Goal: Task Accomplishment & Management: Manage account settings

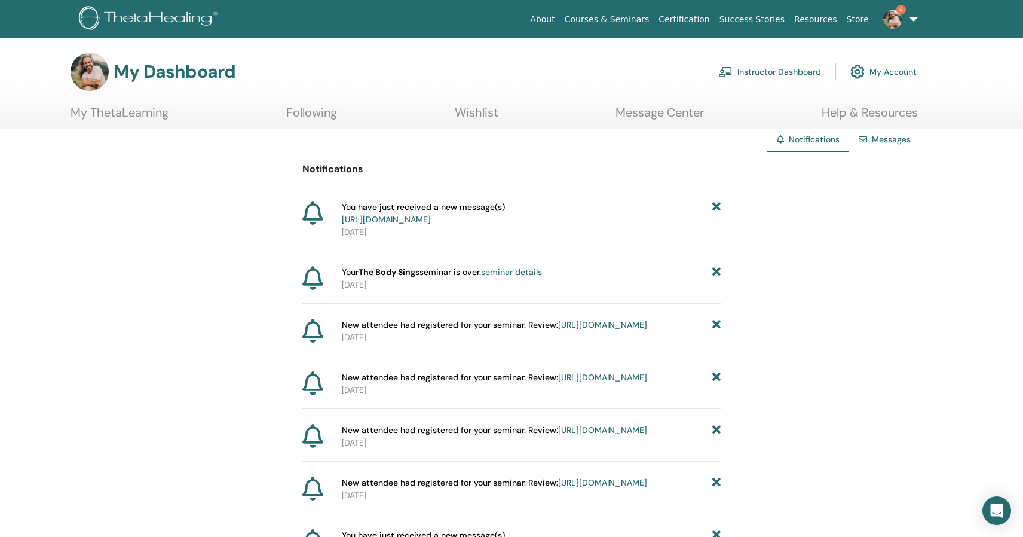
click at [431, 216] on link "[URL][DOMAIN_NAME]" at bounding box center [386, 219] width 89 height 11
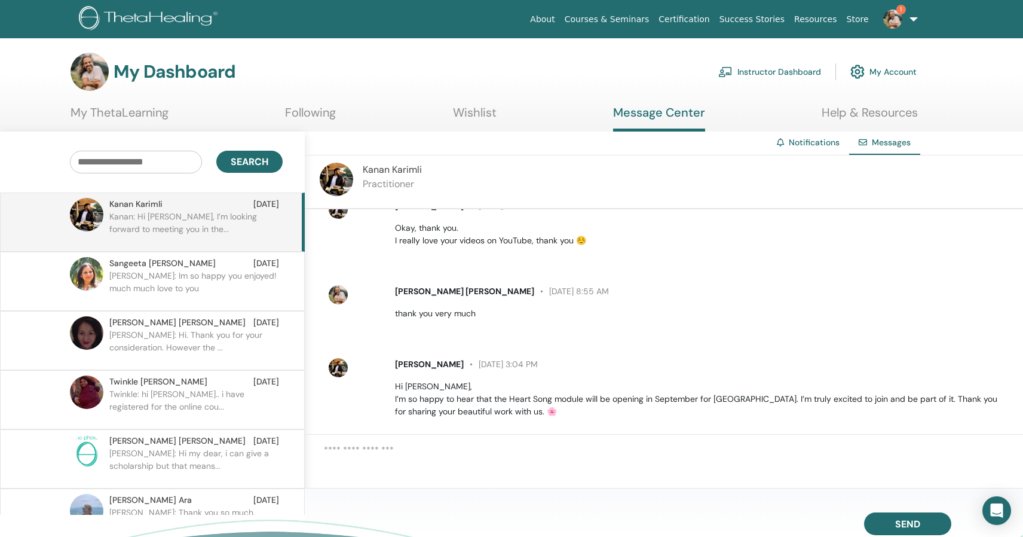
scroll to position [345, 0]
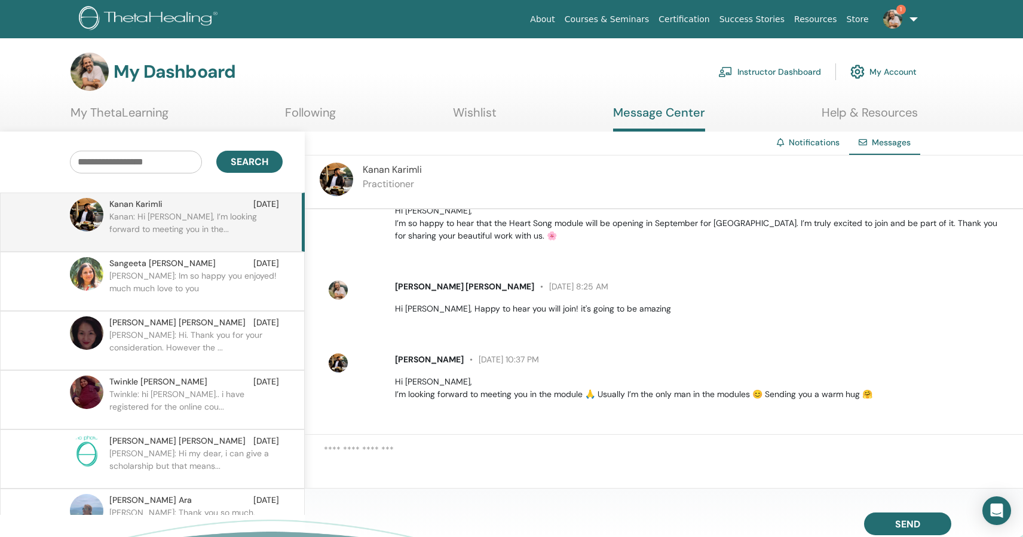
click at [385, 458] on textarea at bounding box center [673, 461] width 699 height 36
type textarea "**"
click at [900, 518] on span "Send" at bounding box center [907, 521] width 25 height 8
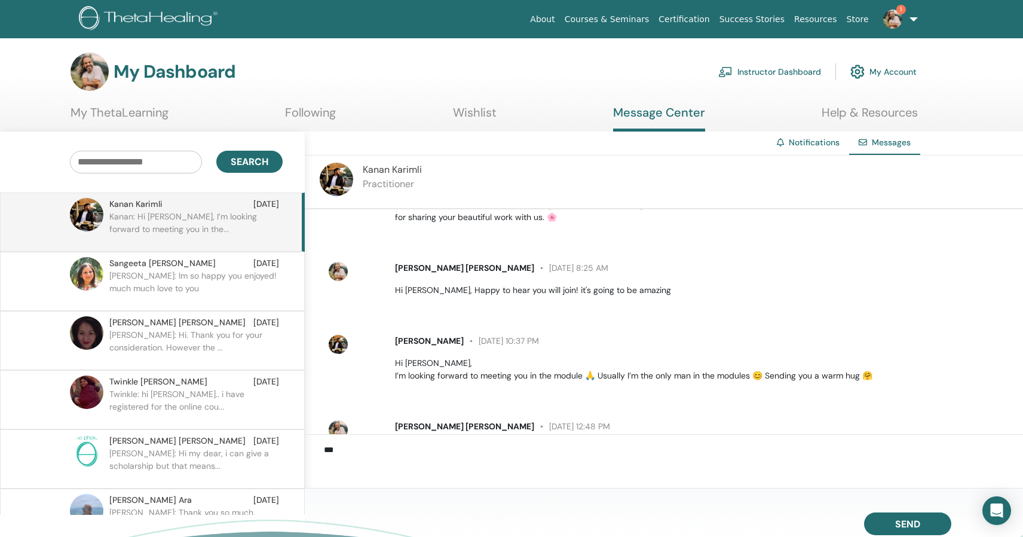
scroll to position [418, 0]
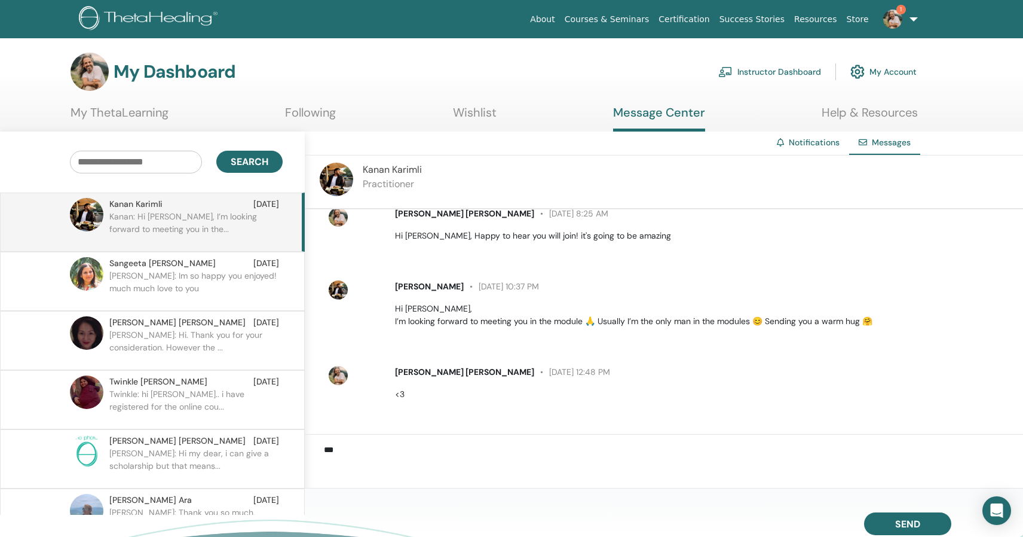
click at [807, 72] on link "Instructor Dashboard" at bounding box center [769, 72] width 103 height 26
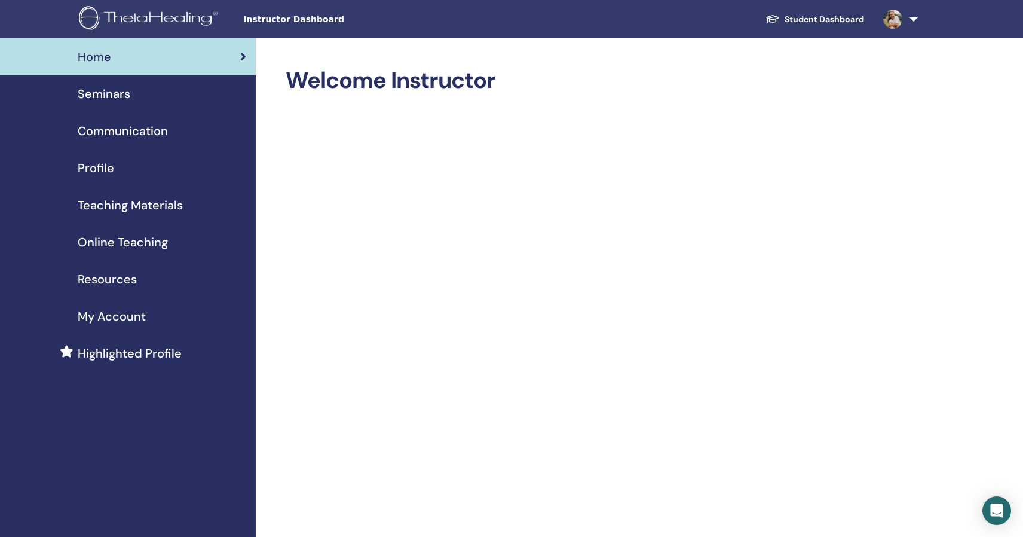
click at [111, 93] on span "Seminars" at bounding box center [104, 94] width 53 height 18
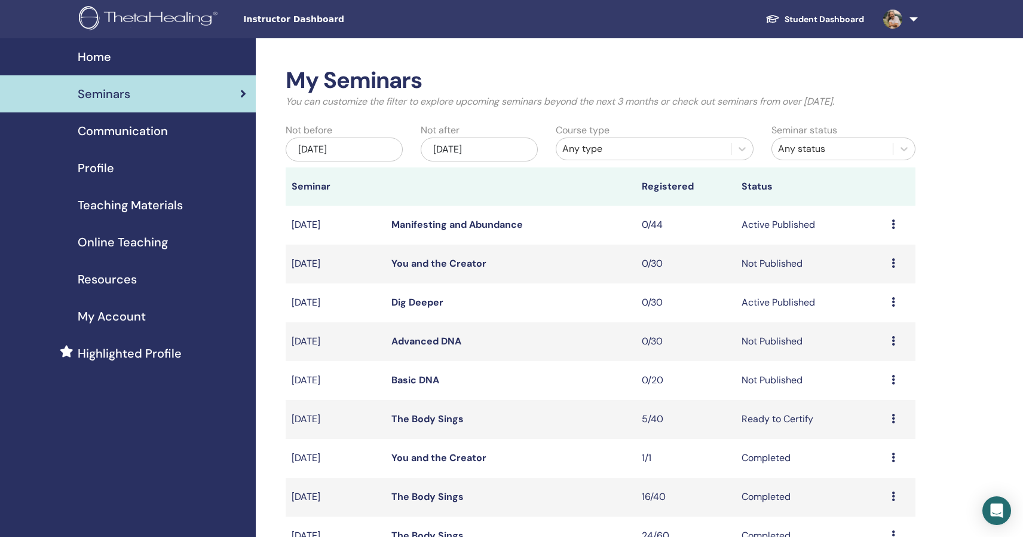
click at [892, 417] on icon at bounding box center [894, 419] width 4 height 10
click at [874, 458] on link "Attendees" at bounding box center [870, 463] width 45 height 13
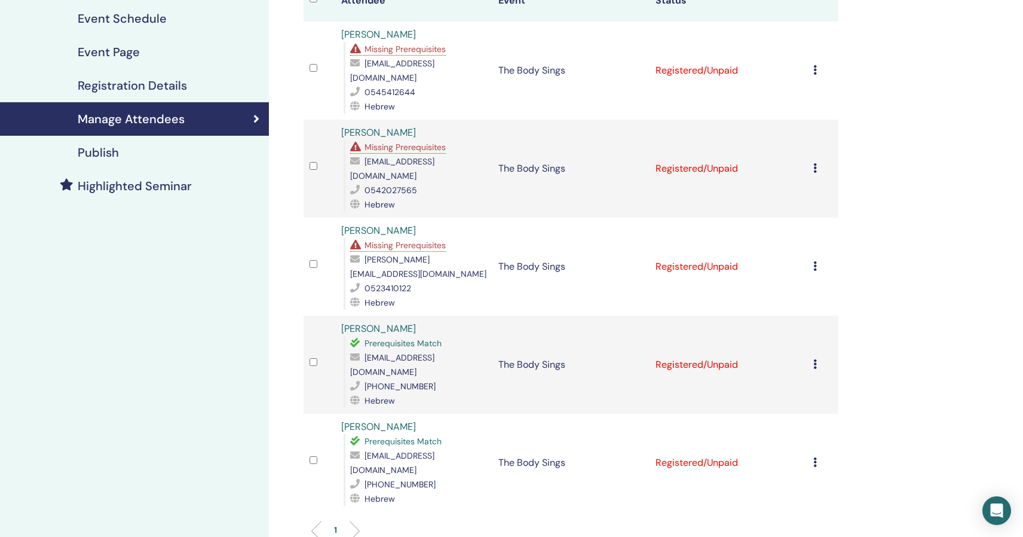
scroll to position [180, 0]
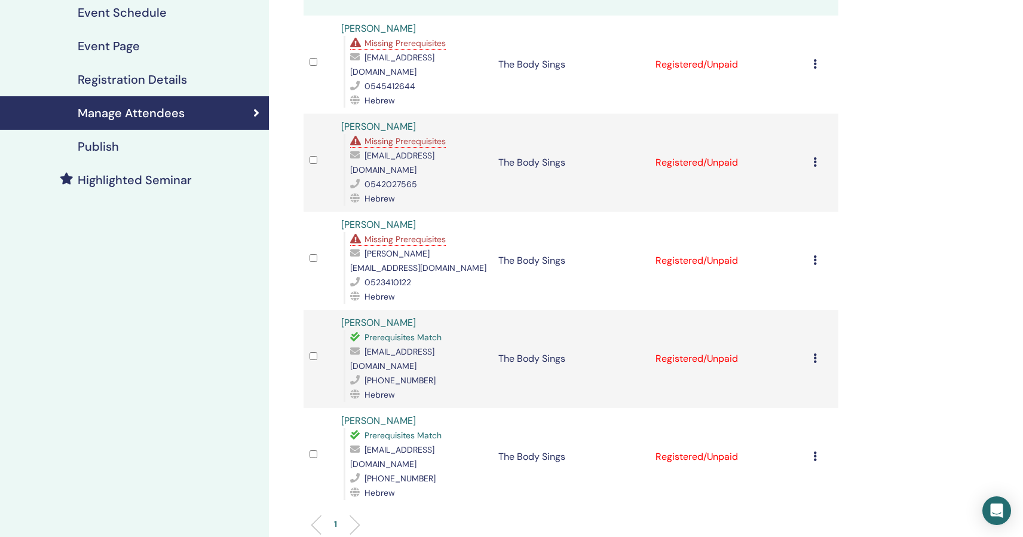
click at [811, 58] on td "Cancel Registration Do not auto-certify Mark as Paid Mark as Unpaid Mark as Abs…" at bounding box center [823, 65] width 32 height 98
click at [815, 59] on icon at bounding box center [815, 64] width 4 height 10
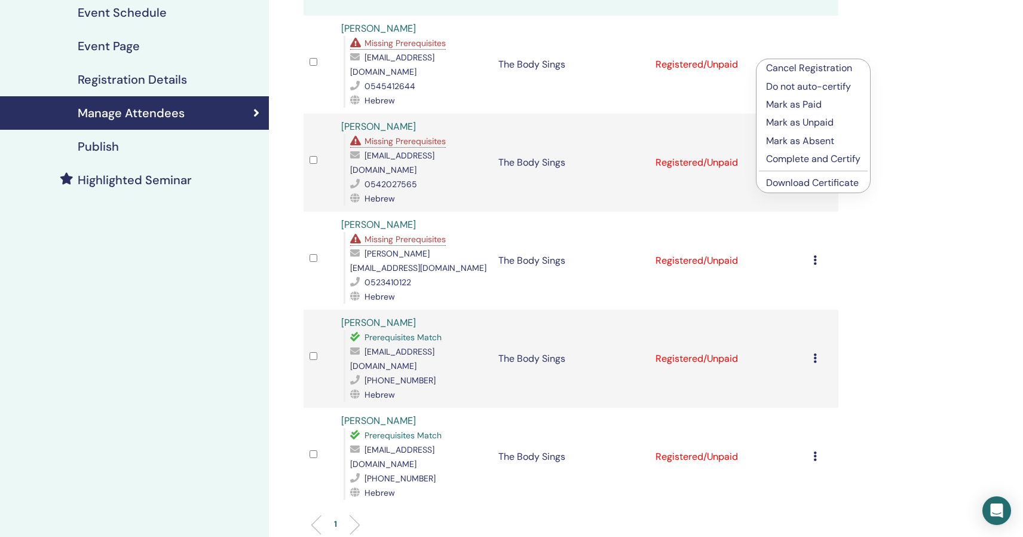
click at [780, 160] on p "Complete and Certify" at bounding box center [813, 159] width 94 height 14
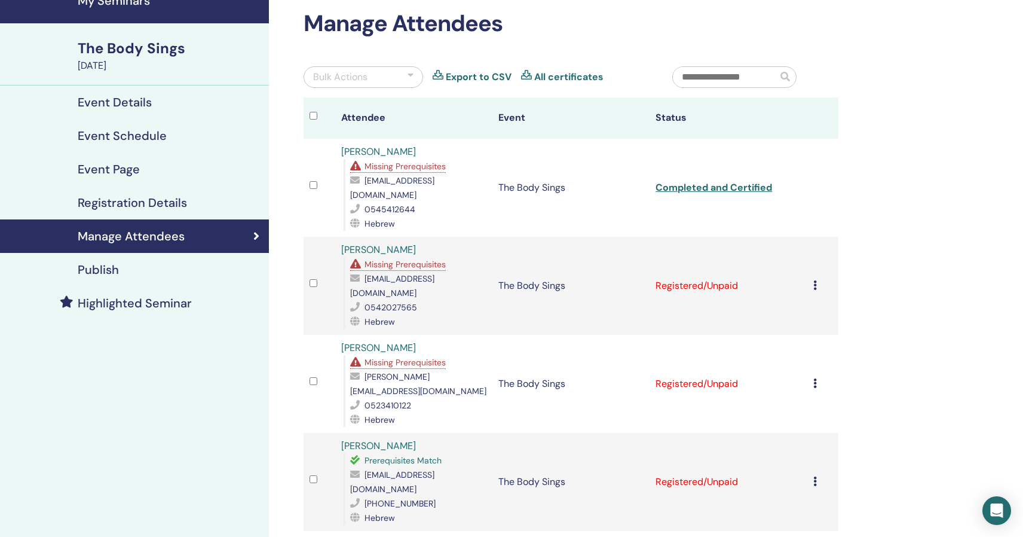
scroll to position [86, 0]
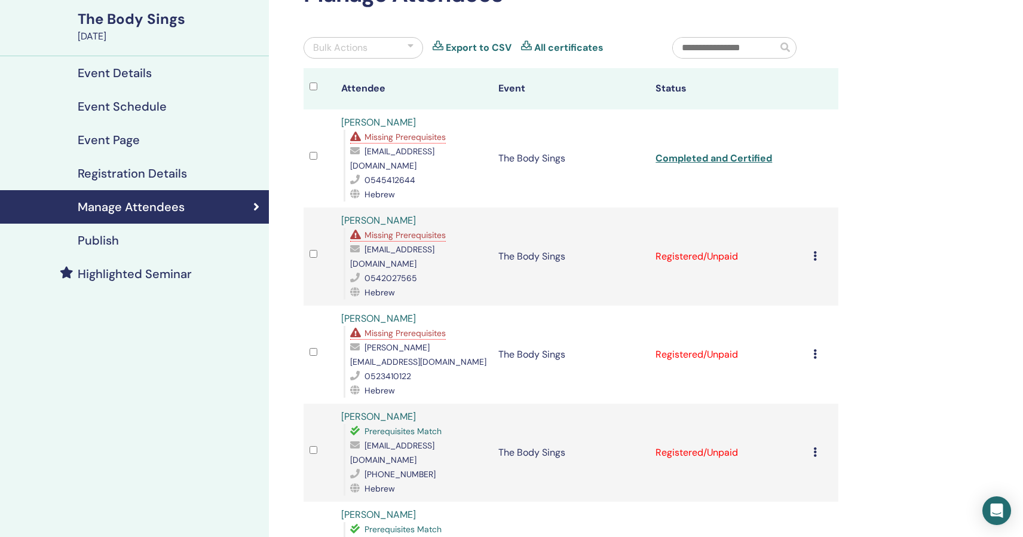
click at [813, 251] on icon at bounding box center [815, 256] width 4 height 10
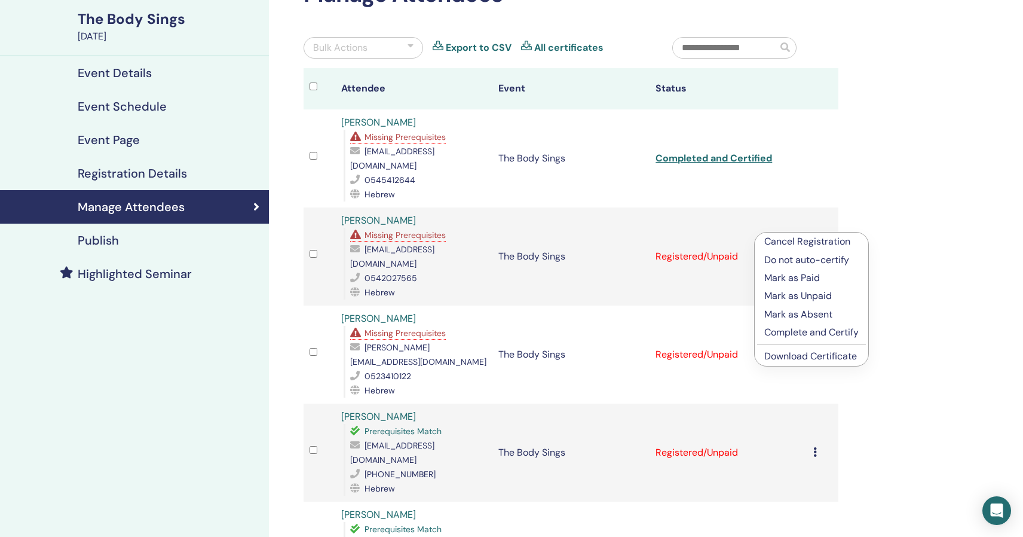
click at [808, 333] on p "Complete and Certify" at bounding box center [811, 332] width 94 height 14
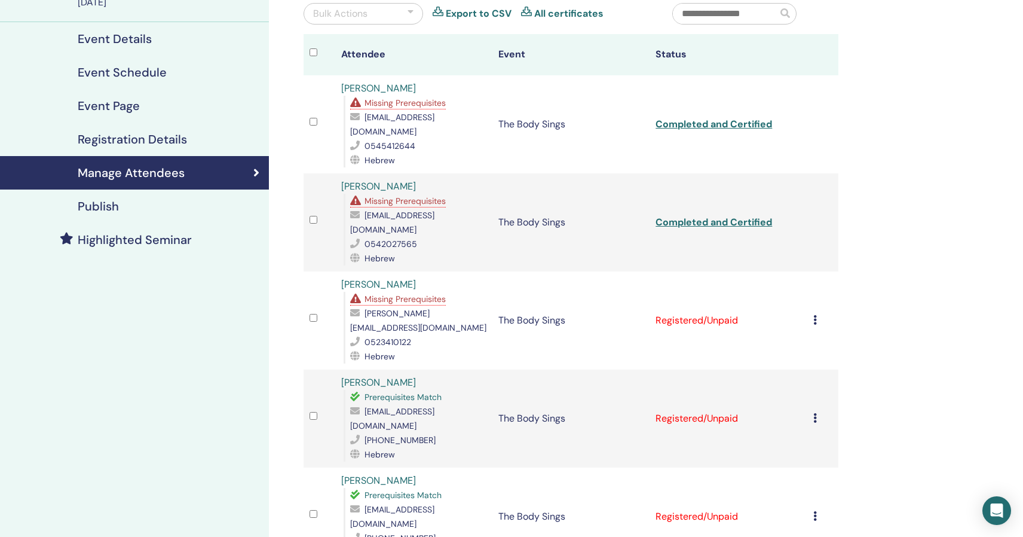
scroll to position [128, 0]
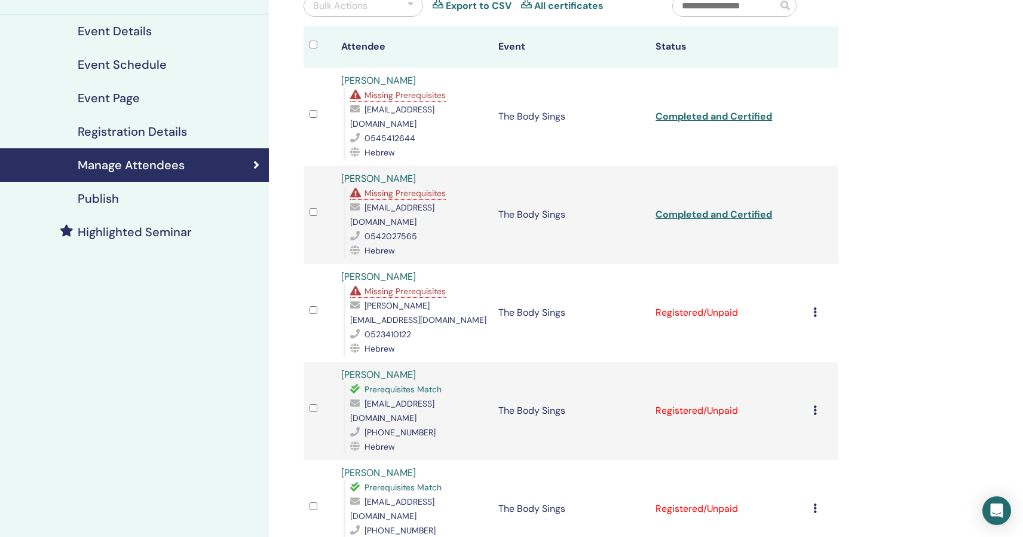
click at [813, 307] on icon at bounding box center [815, 312] width 4 height 10
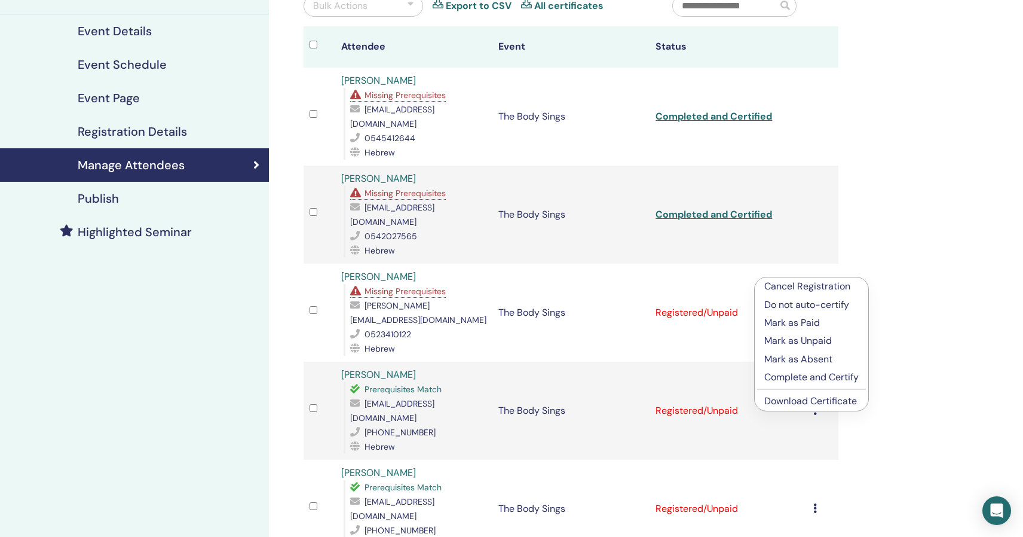
click at [789, 375] on p "Complete and Certify" at bounding box center [811, 377] width 94 height 14
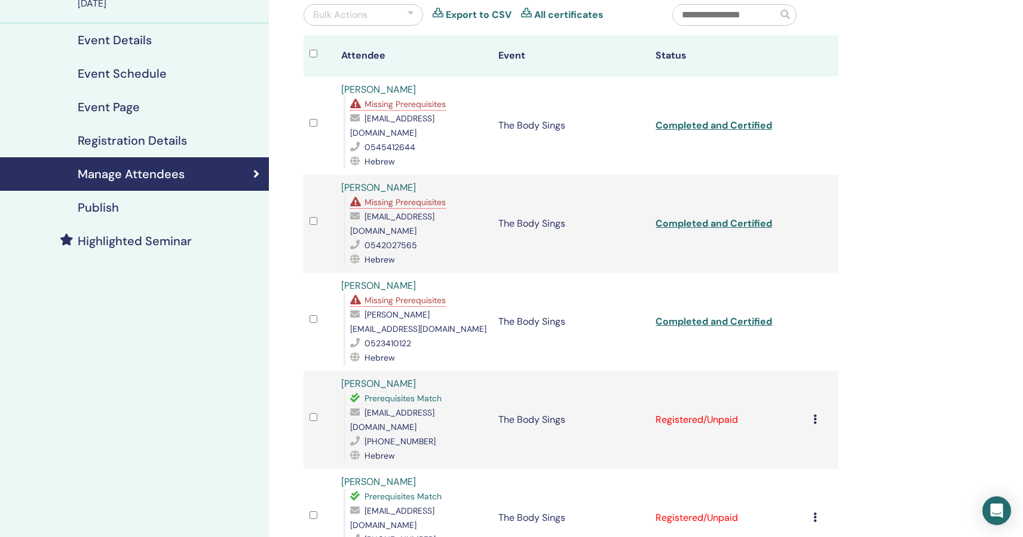
scroll to position [126, 0]
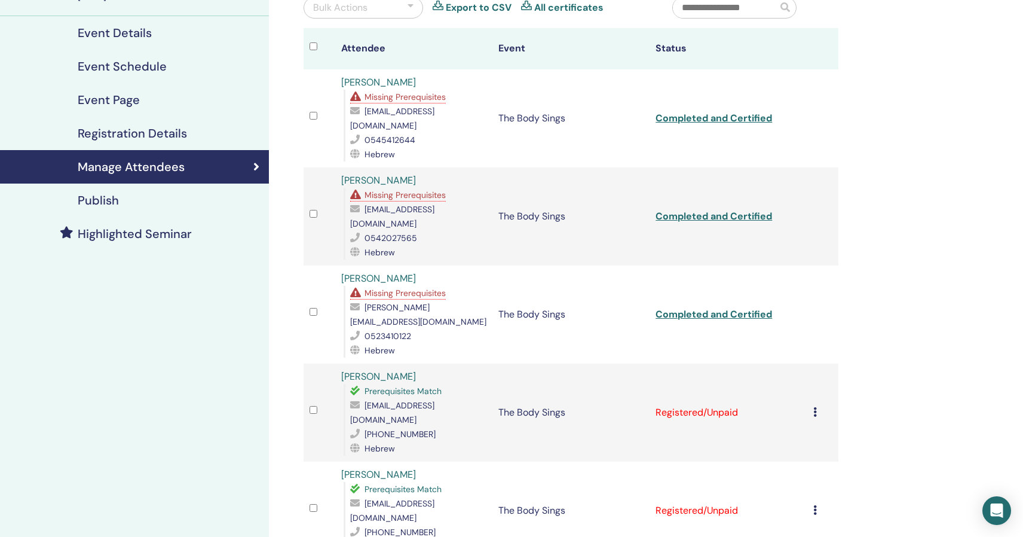
click at [816, 407] on icon at bounding box center [815, 412] width 4 height 10
click at [785, 464] on p "Complete and Certify" at bounding box center [814, 465] width 94 height 14
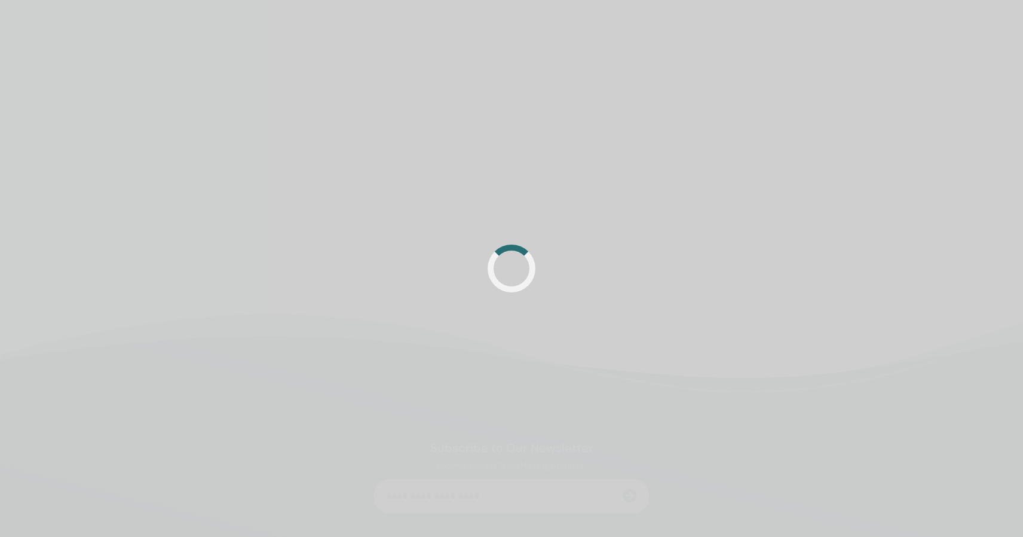
scroll to position [126, 0]
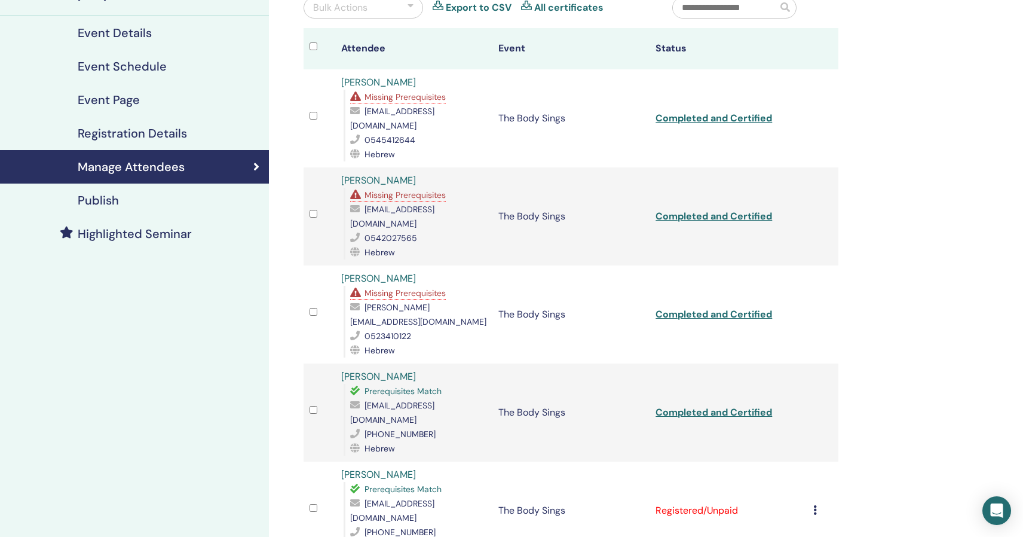
click at [815, 505] on icon at bounding box center [815, 510] width 4 height 10
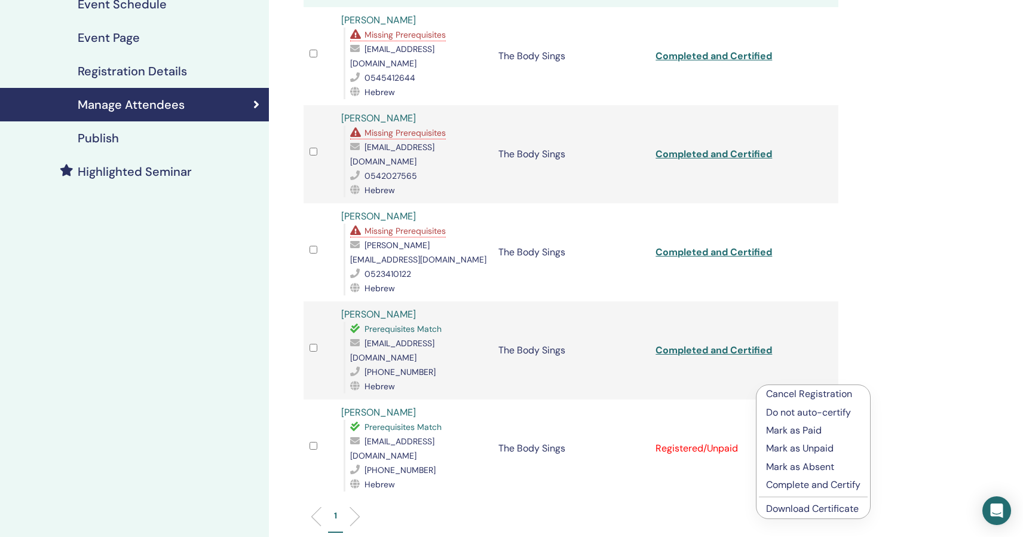
scroll to position [200, 0]
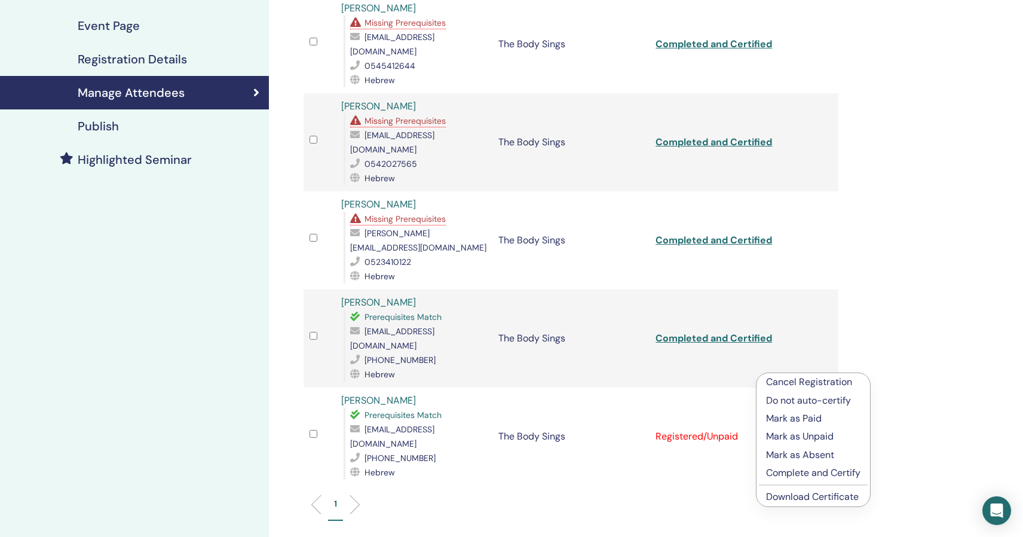
click at [788, 379] on p "Cancel Registration" at bounding box center [813, 382] width 94 height 14
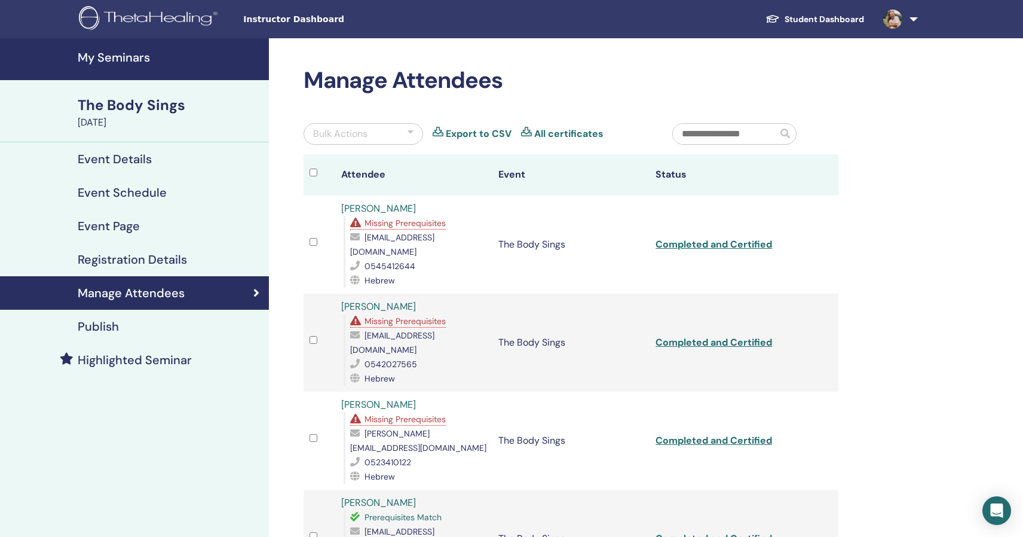
click at [107, 60] on h4 "My Seminars" at bounding box center [170, 57] width 184 height 14
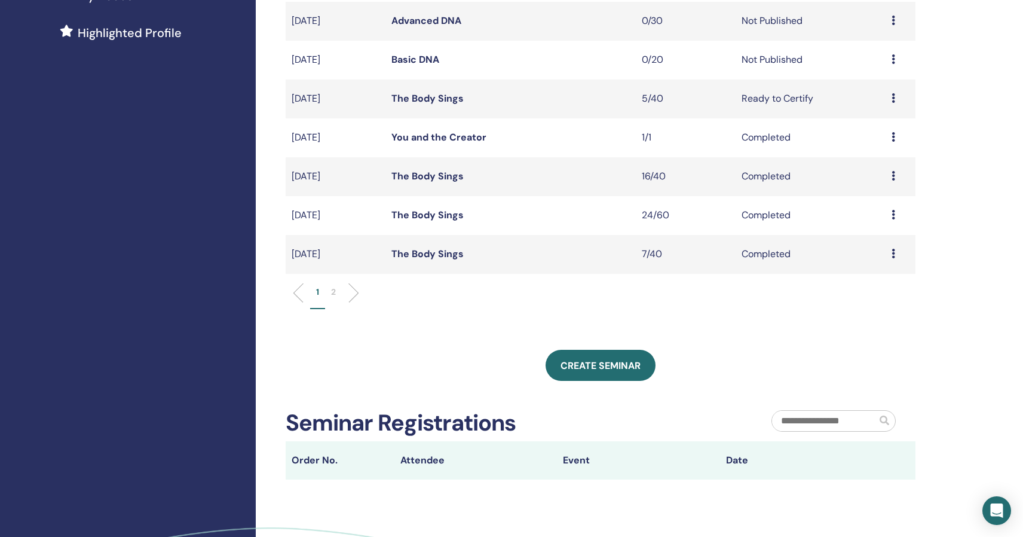
scroll to position [325, 0]
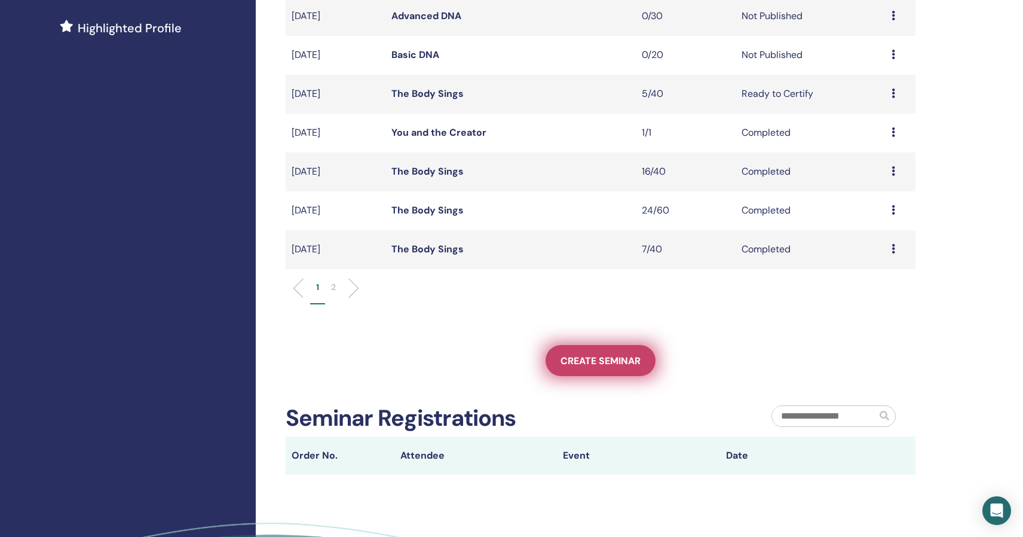
click at [614, 359] on span "Create seminar" at bounding box center [601, 360] width 80 height 13
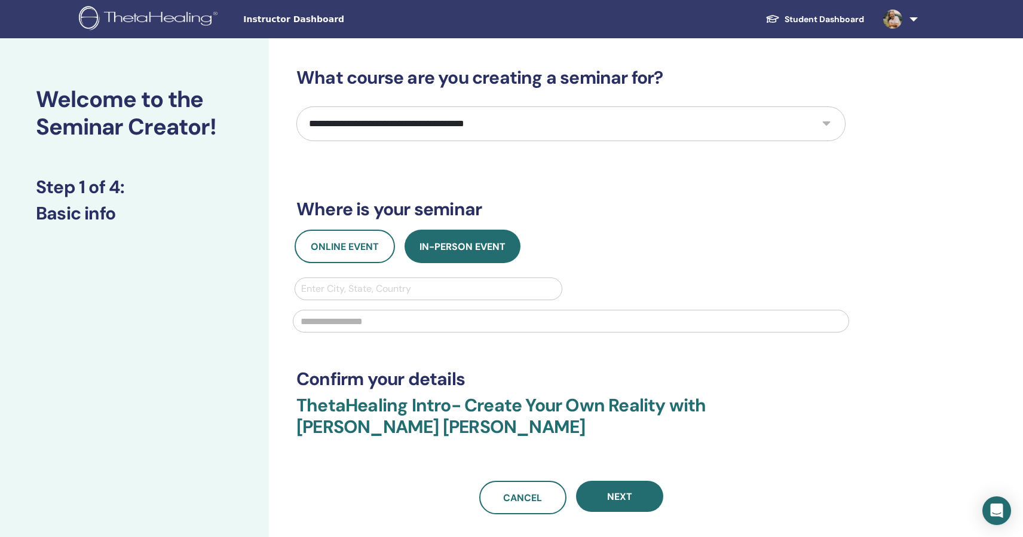
click at [353, 120] on select "**********" at bounding box center [570, 123] width 549 height 35
select select "****"
click at [296, 106] on select "**********" at bounding box center [570, 123] width 549 height 35
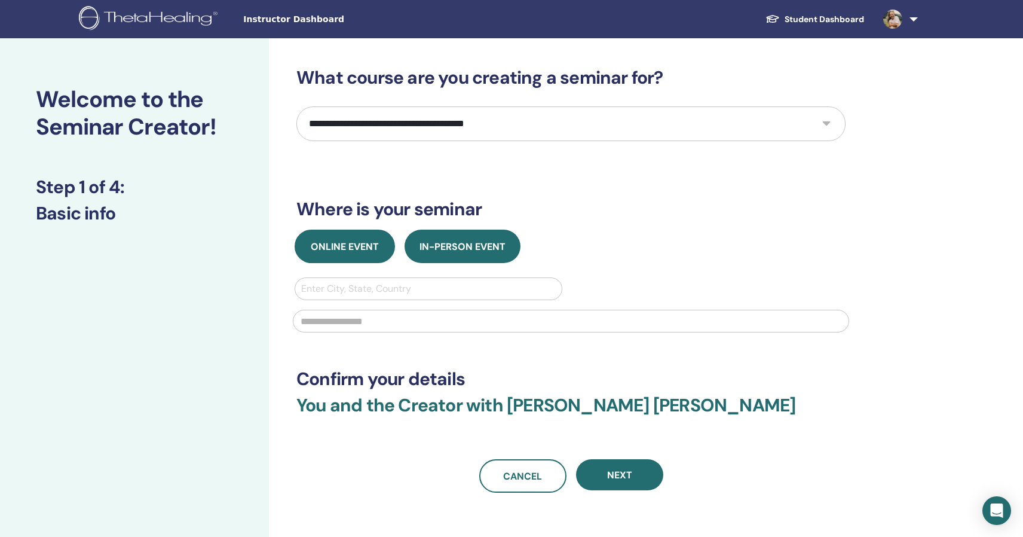
click at [354, 252] on span "Online Event" at bounding box center [345, 246] width 68 height 13
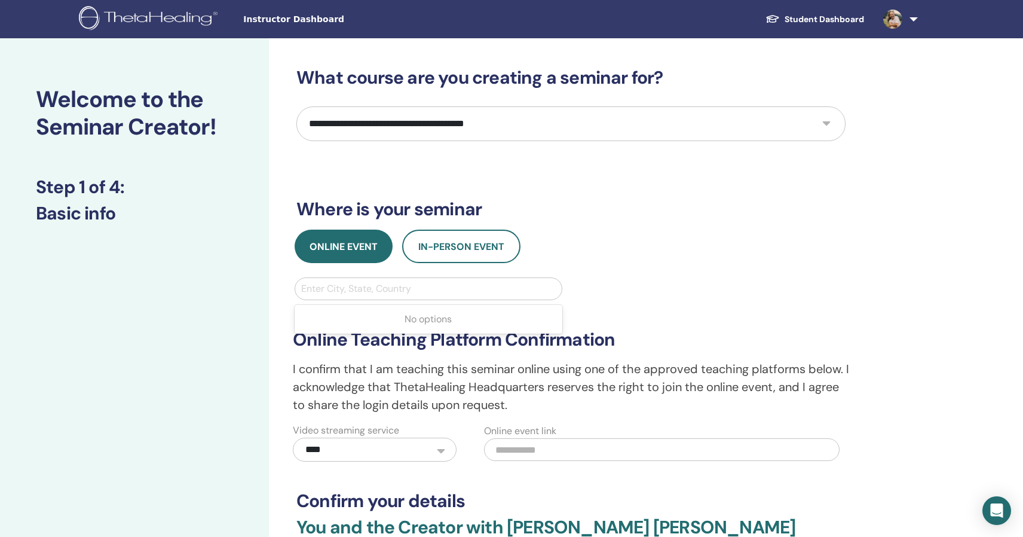
click at [358, 284] on div at bounding box center [428, 288] width 255 height 17
type input "*****"
click at [335, 287] on div at bounding box center [428, 288] width 255 height 17
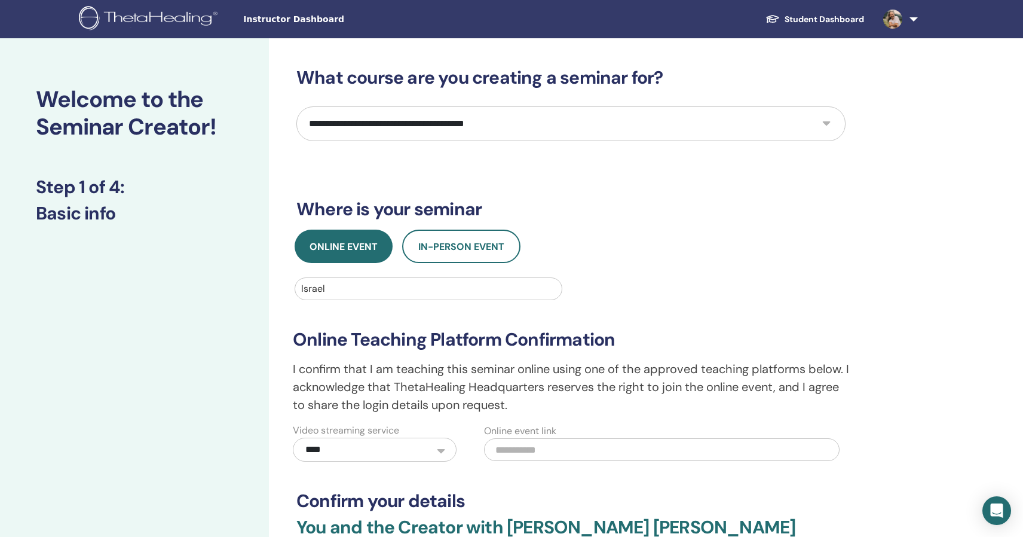
click at [325, 289] on div at bounding box center [428, 288] width 255 height 17
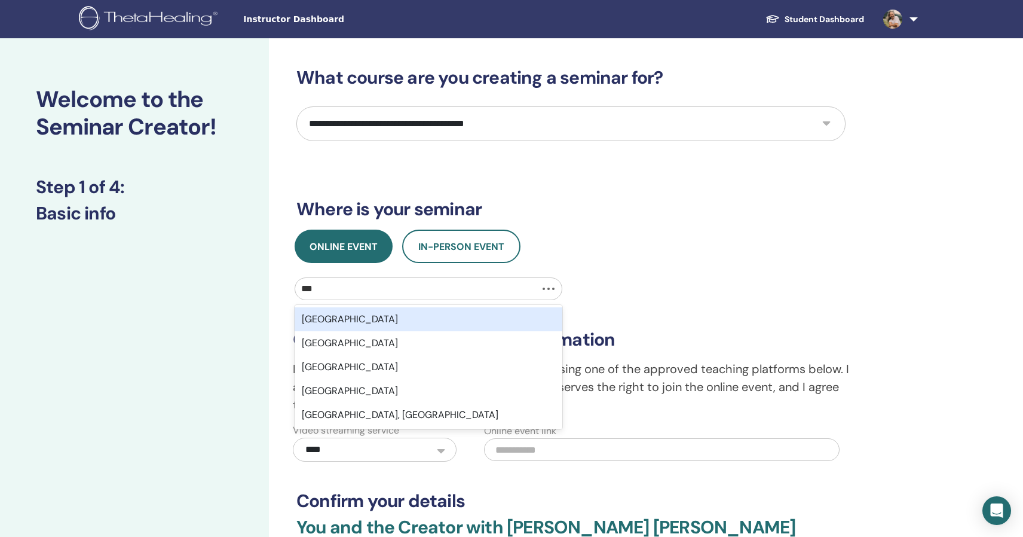
type input "****"
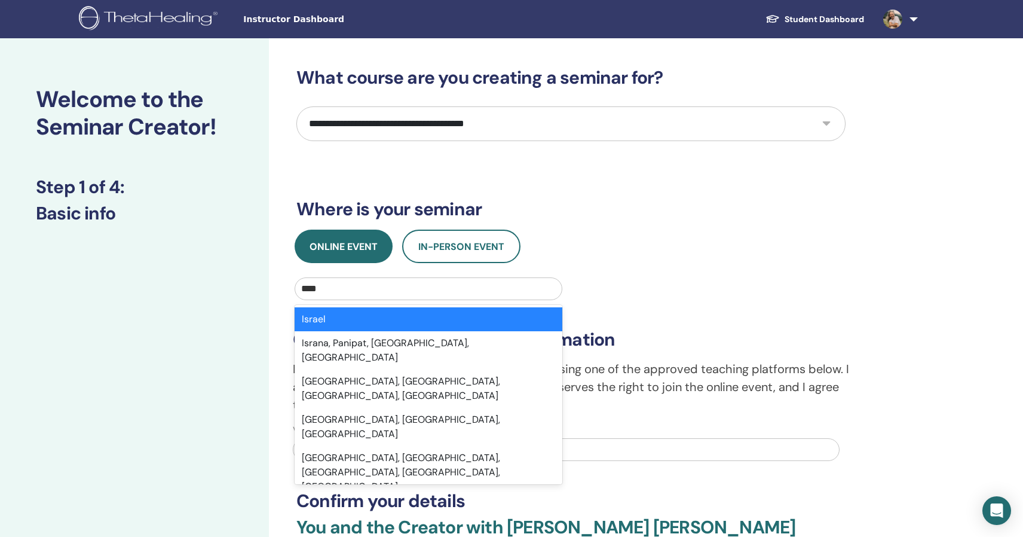
click at [309, 328] on div "Israel" at bounding box center [429, 319] width 268 height 24
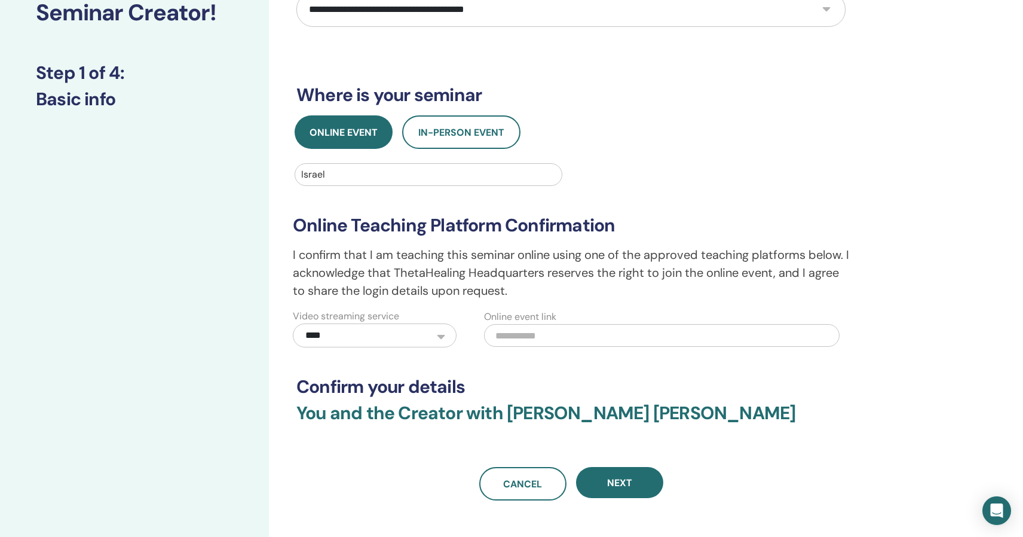
scroll to position [127, 0]
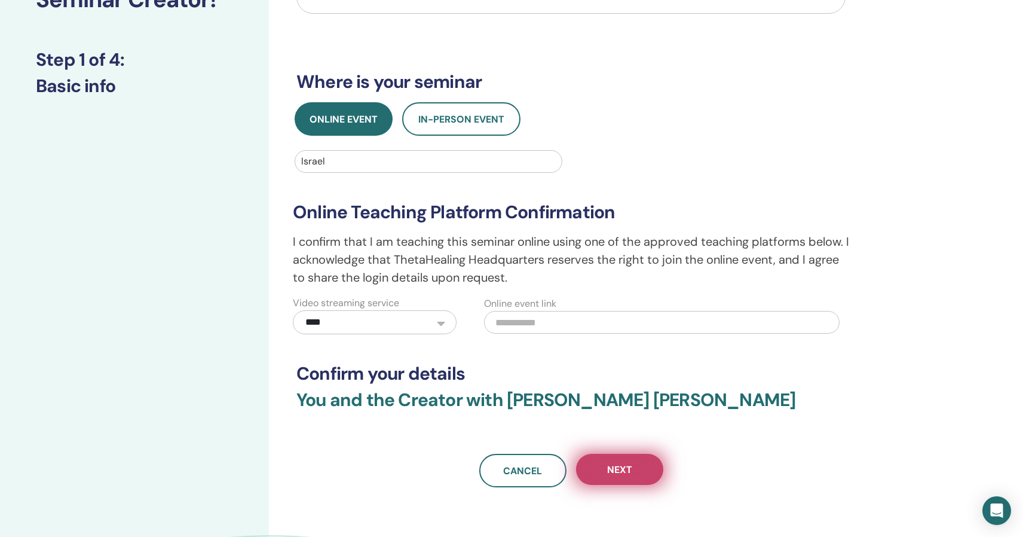
click at [619, 476] on button "Next" at bounding box center [619, 469] width 87 height 31
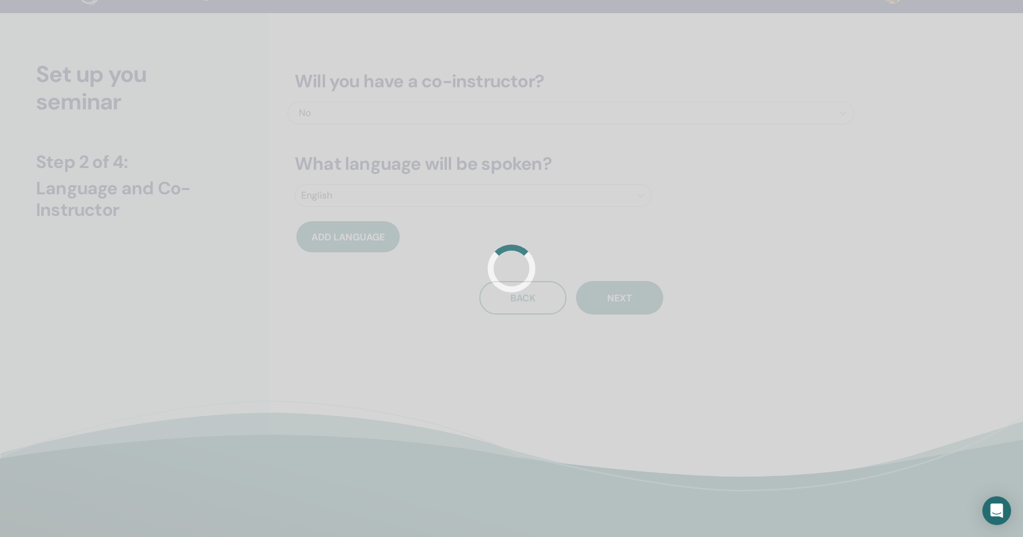
scroll to position [0, 0]
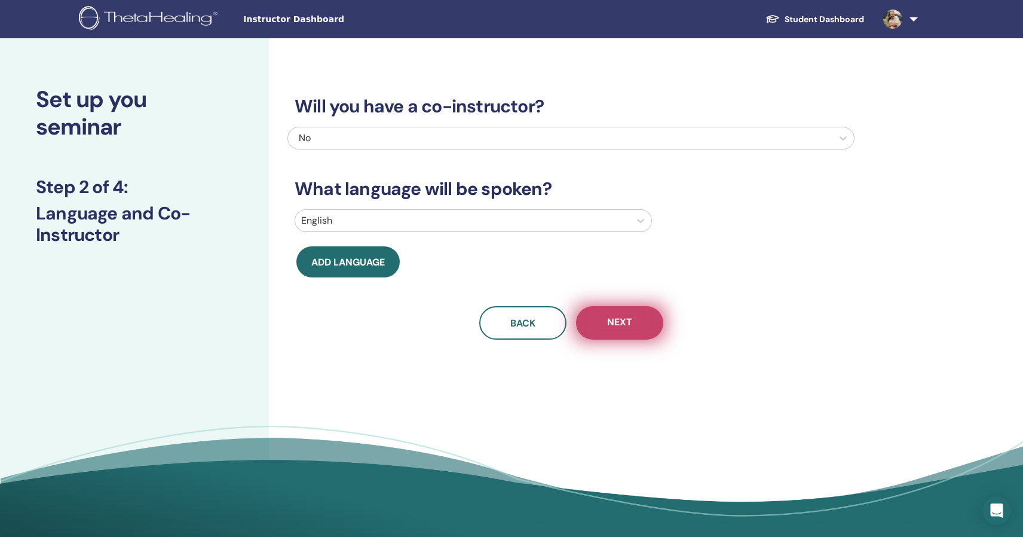
click at [648, 309] on button "Next" at bounding box center [619, 322] width 87 height 33
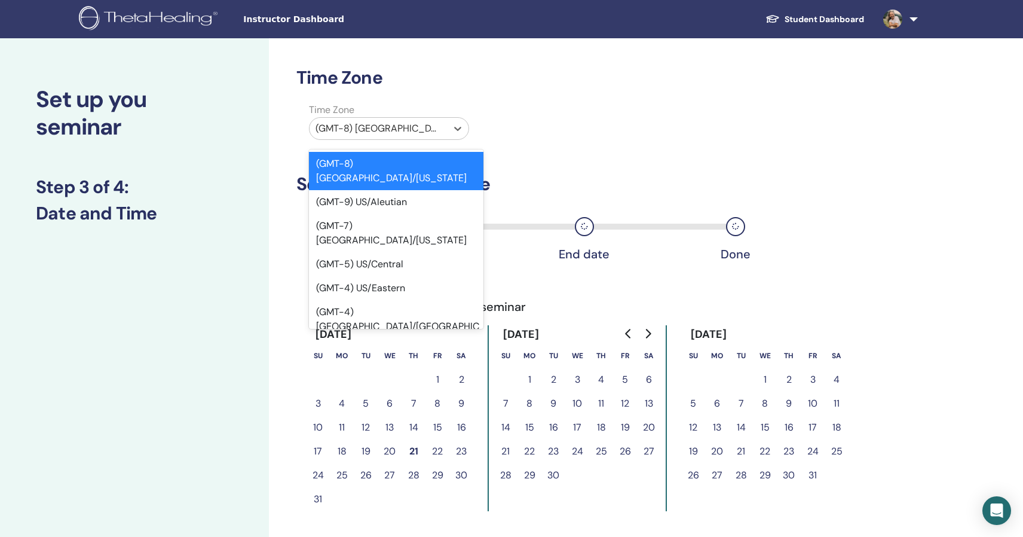
click at [406, 122] on div at bounding box center [378, 128] width 125 height 17
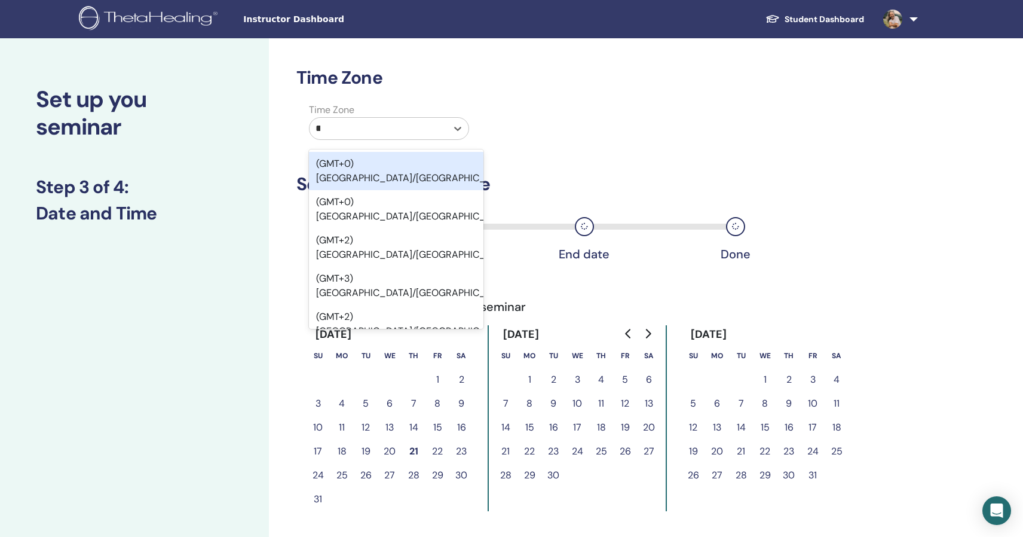
type input "***"
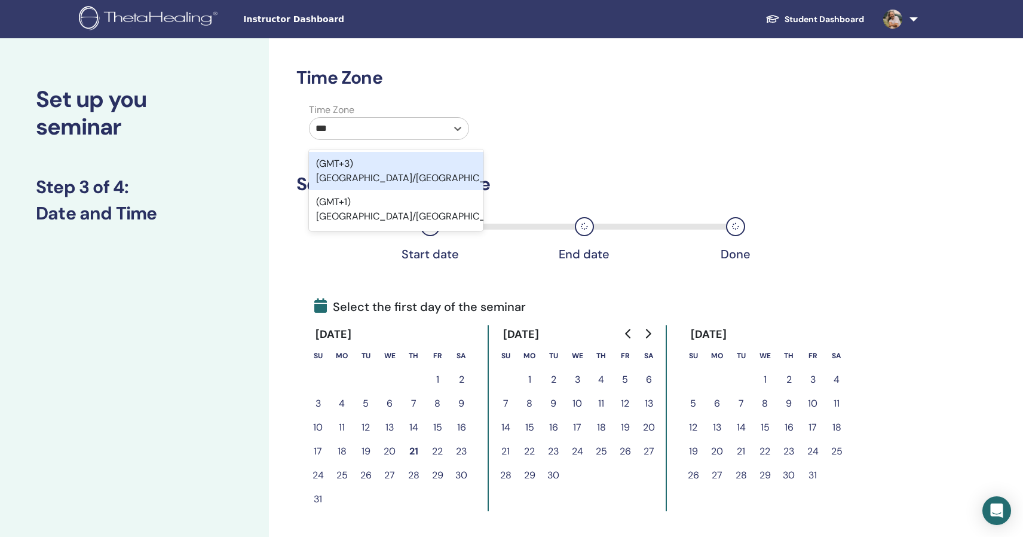
click at [407, 166] on div "(GMT+3) Asia/Jerusalem" at bounding box center [396, 171] width 174 height 38
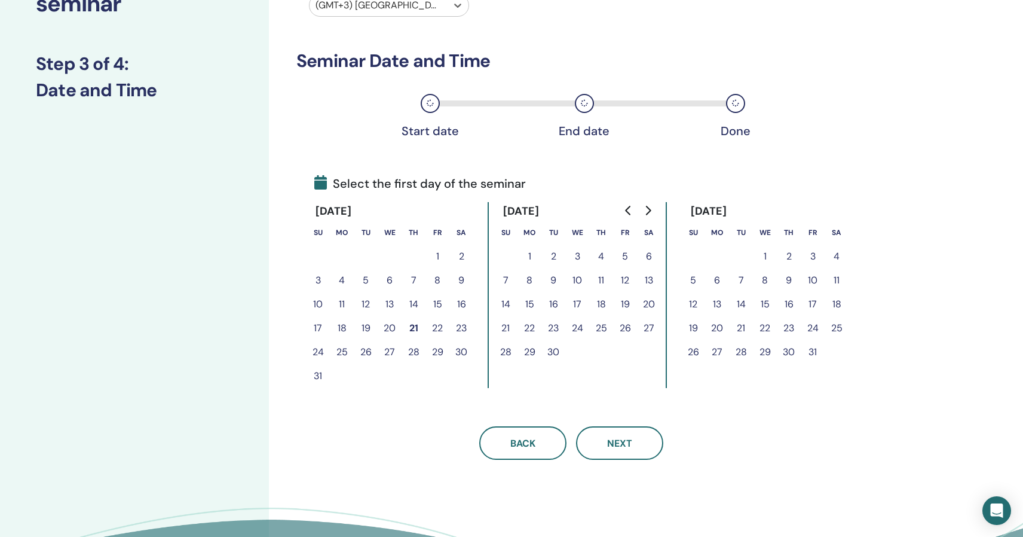
scroll to position [149, 0]
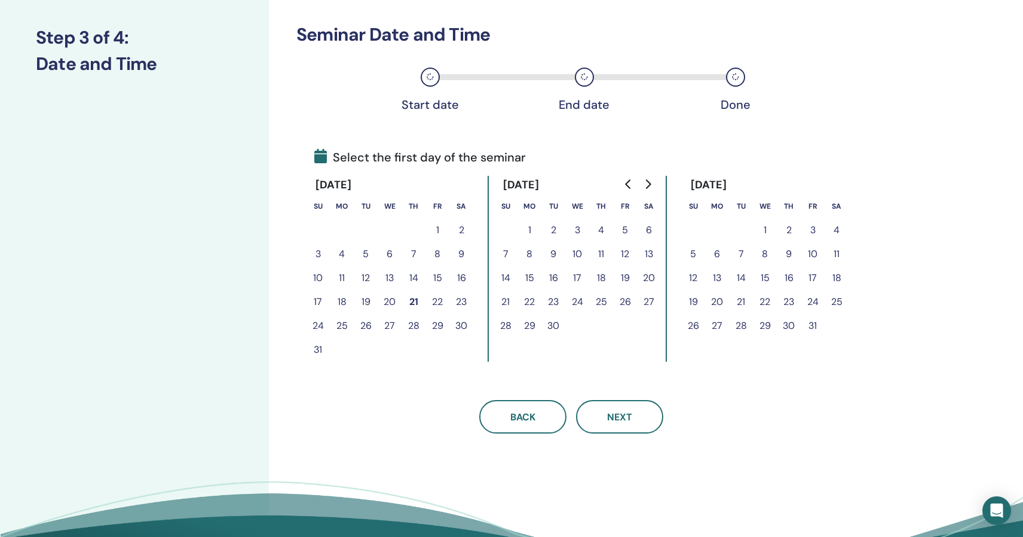
click at [390, 299] on button "20" at bounding box center [390, 302] width 24 height 24
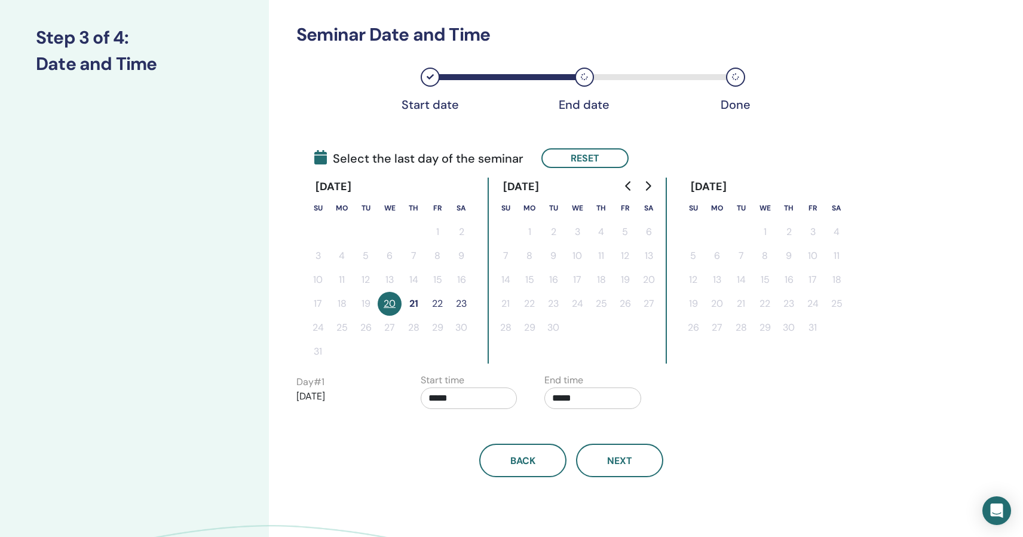
click at [409, 301] on button "21" at bounding box center [414, 304] width 24 height 24
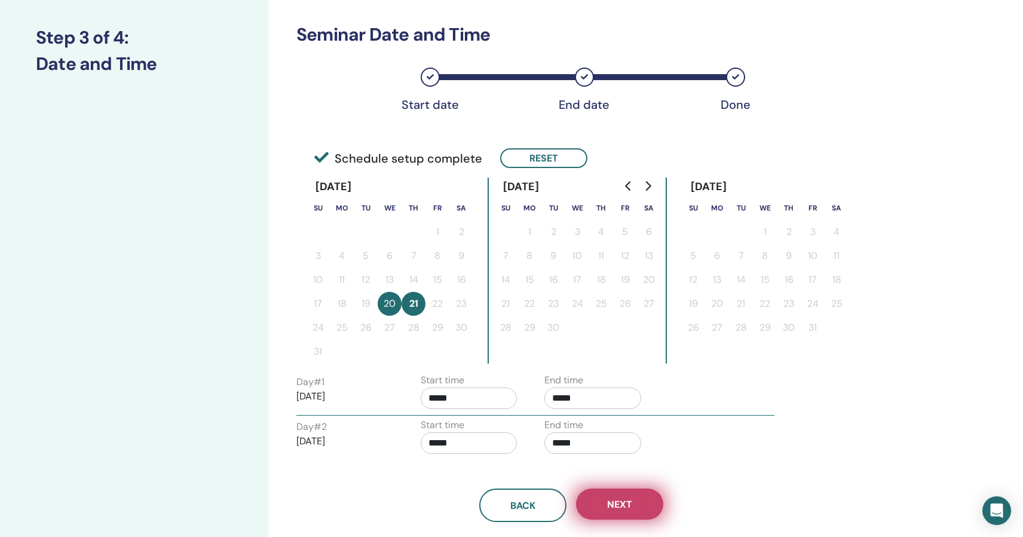
click at [597, 498] on button "Next" at bounding box center [619, 503] width 87 height 31
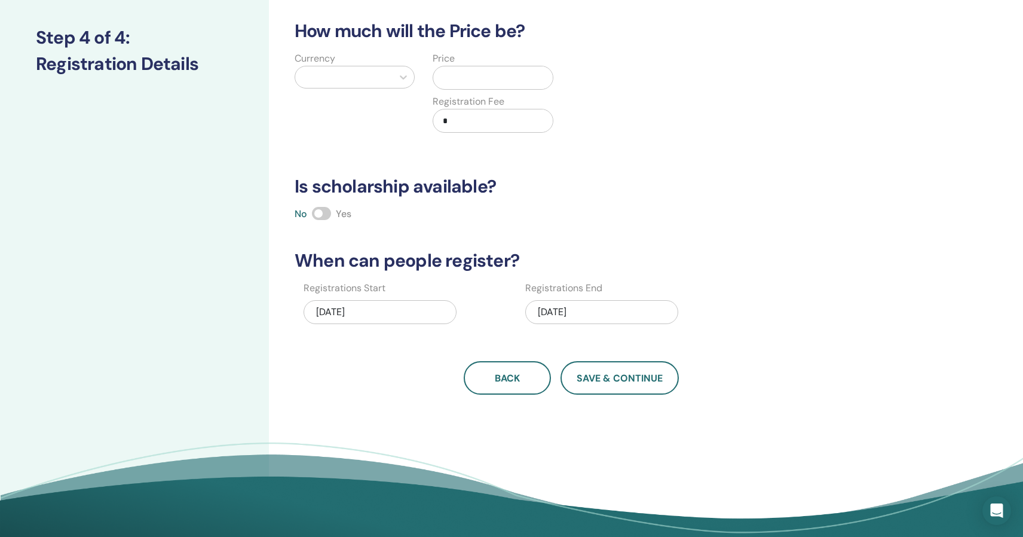
click at [320, 213] on span at bounding box center [321, 213] width 19 height 13
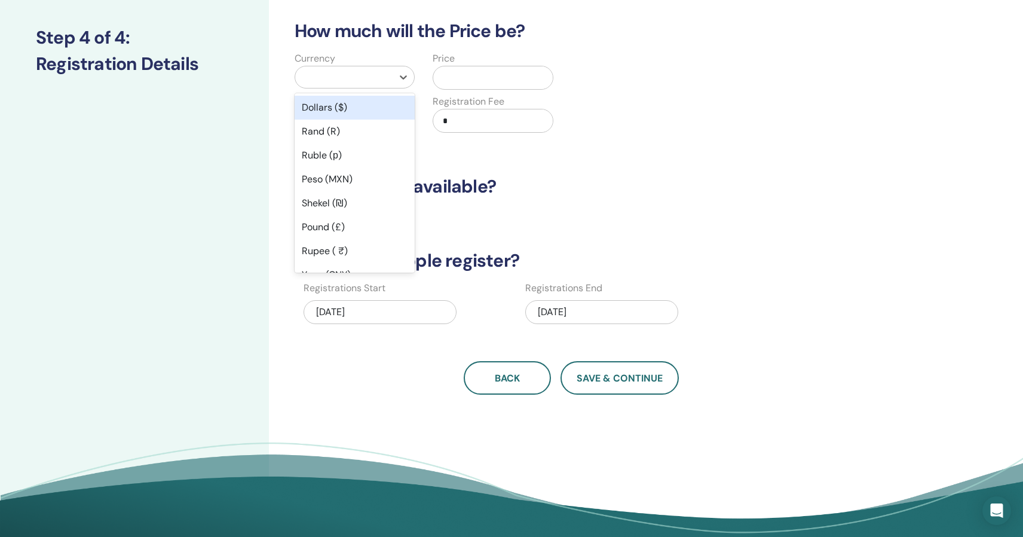
click at [385, 78] on div at bounding box center [343, 77] width 85 height 17
type input "**"
click at [370, 117] on div "Shekel (₪)" at bounding box center [355, 108] width 120 height 24
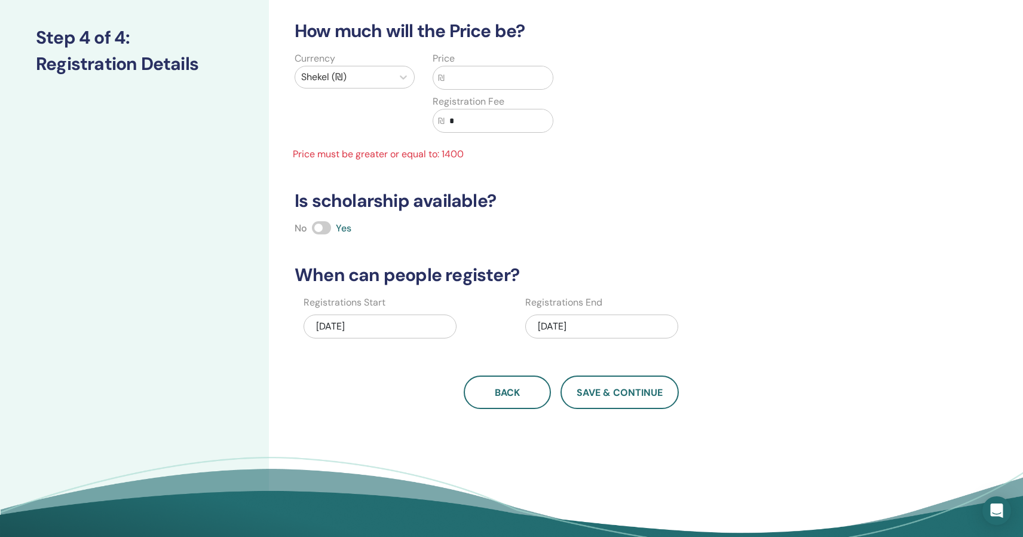
click at [469, 74] on input "text" at bounding box center [499, 77] width 108 height 23
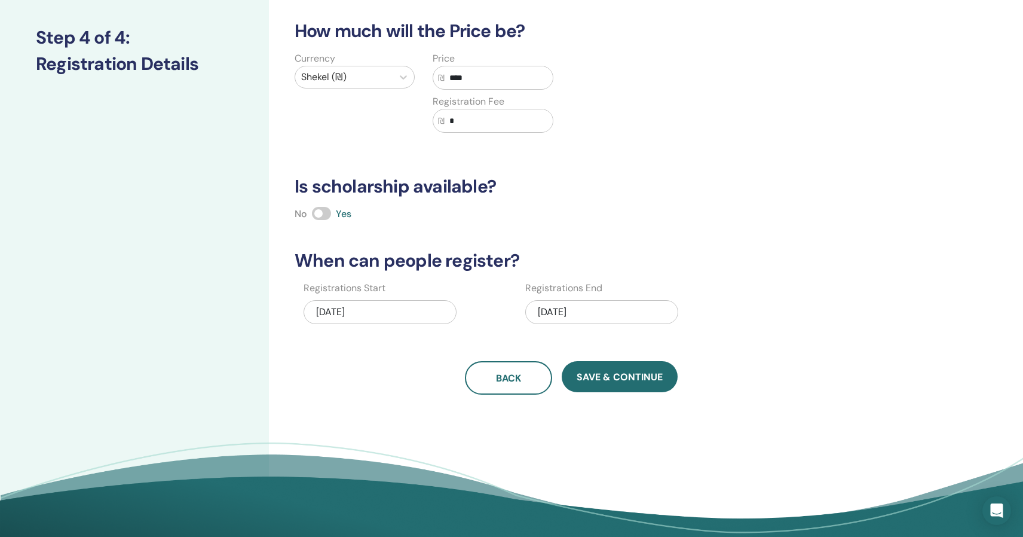
type input "****"
click at [462, 121] on input "*" at bounding box center [499, 120] width 108 height 23
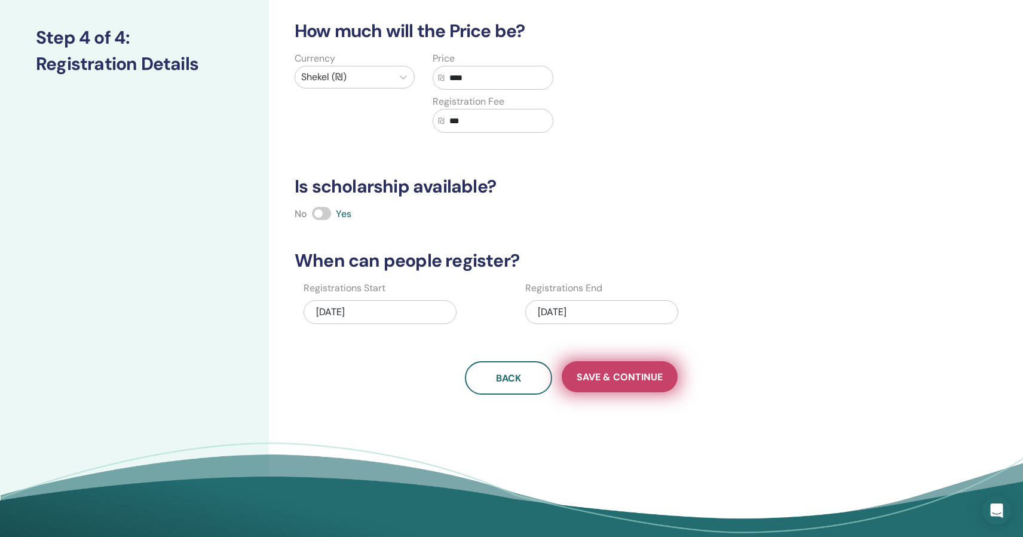
type input "***"
click at [617, 376] on span "Save & Continue" at bounding box center [620, 376] width 86 height 13
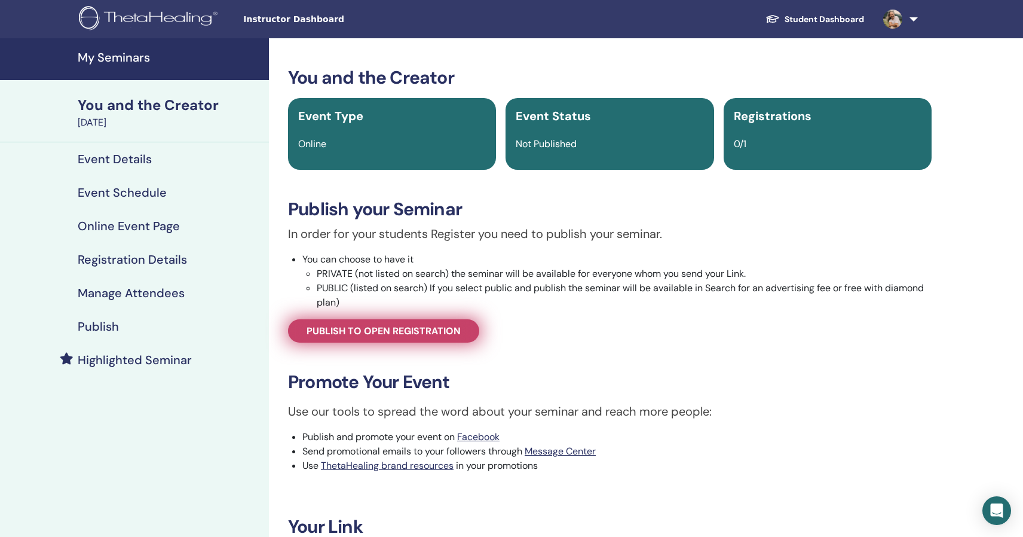
click at [440, 335] on span "Publish to open registration" at bounding box center [384, 330] width 154 height 13
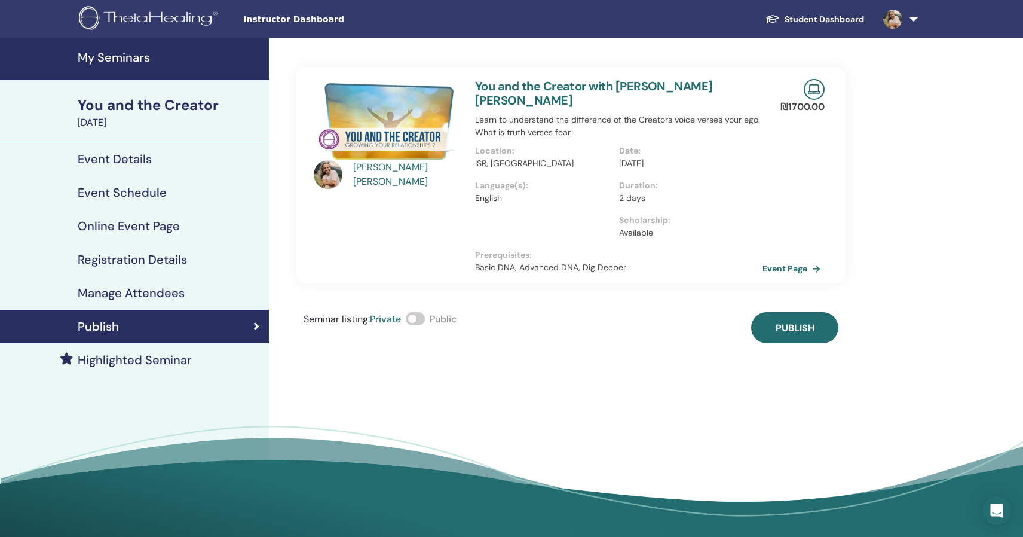
click at [423, 312] on span at bounding box center [415, 318] width 19 height 13
click at [794, 259] on link "Event Page" at bounding box center [795, 268] width 63 height 18
click at [773, 312] on button "Publish" at bounding box center [794, 327] width 87 height 31
click at [779, 259] on link "Event Page" at bounding box center [795, 268] width 63 height 18
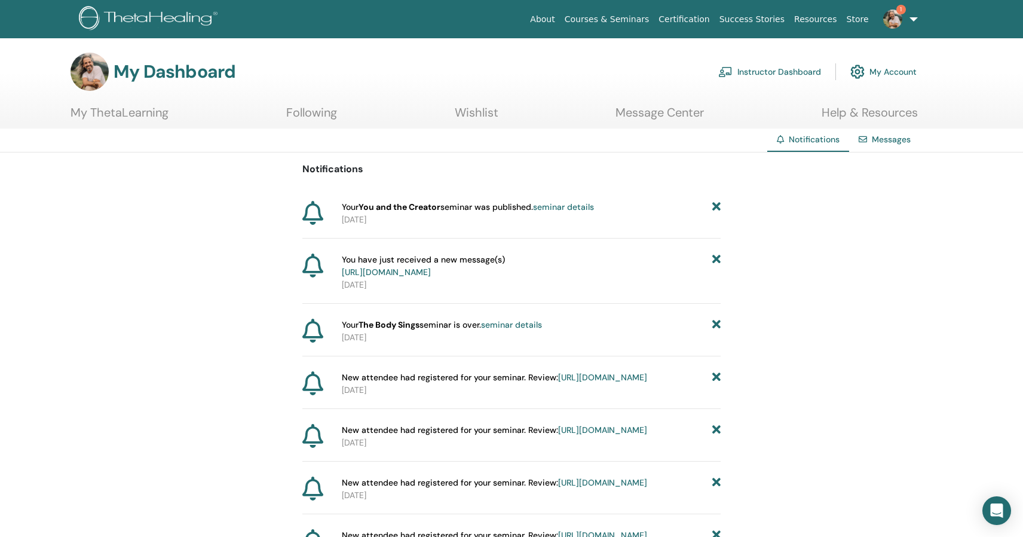
click at [909, 19] on link "1" at bounding box center [898, 19] width 49 height 38
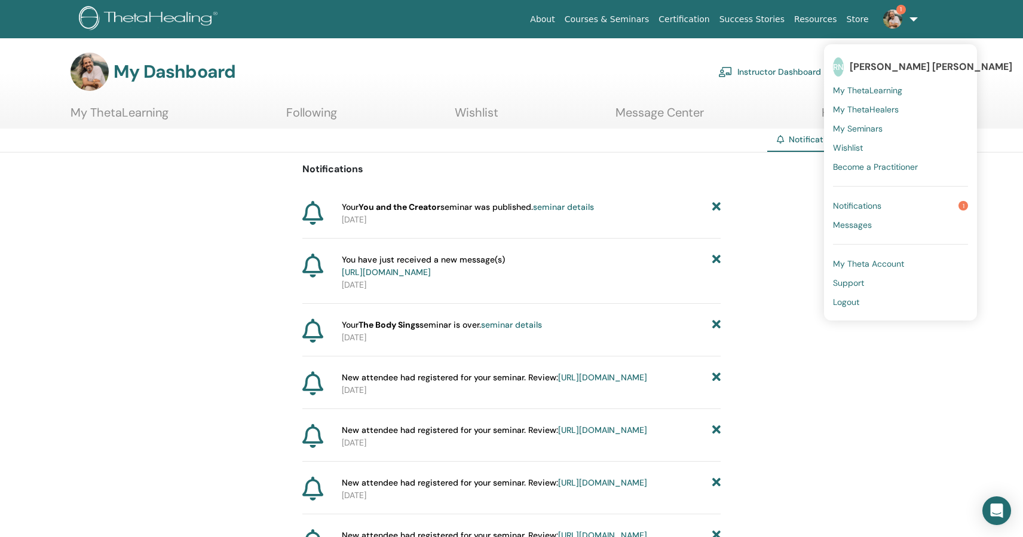
click at [844, 199] on link "Notifications 1" at bounding box center [900, 205] width 135 height 19
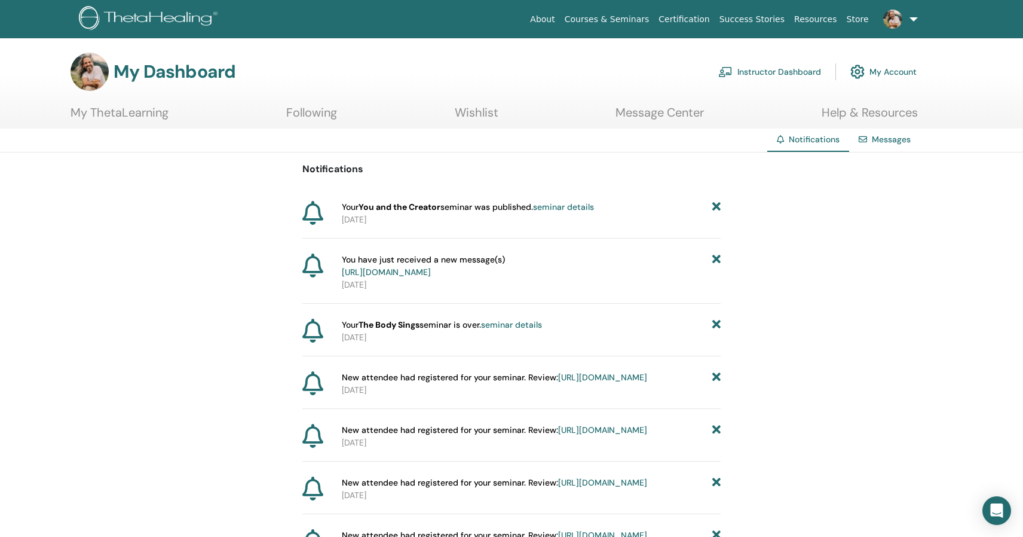
click at [200, 69] on h3 "My Dashboard" at bounding box center [175, 72] width 122 height 22
click at [730, 67] on img at bounding box center [725, 71] width 14 height 11
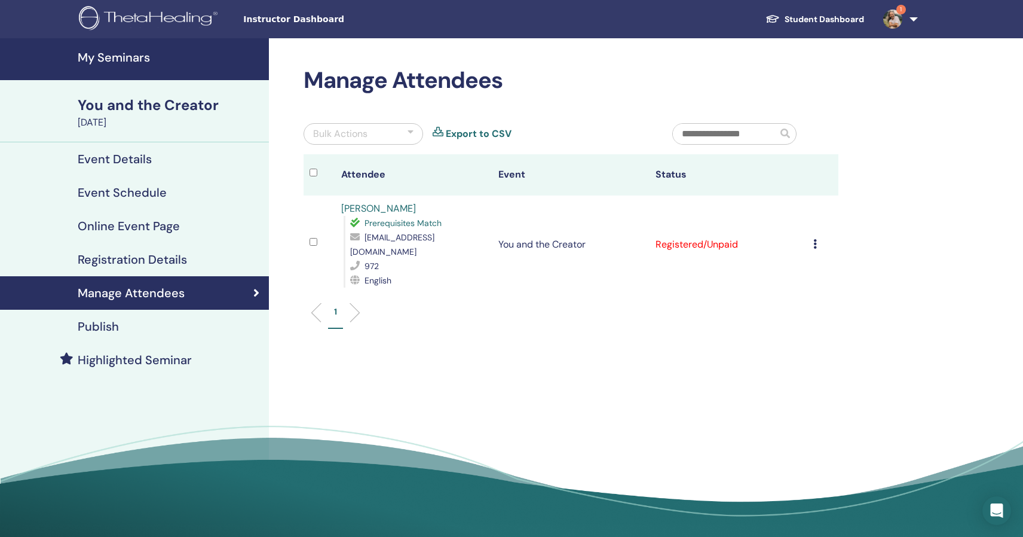
click at [815, 239] on icon at bounding box center [815, 244] width 4 height 10
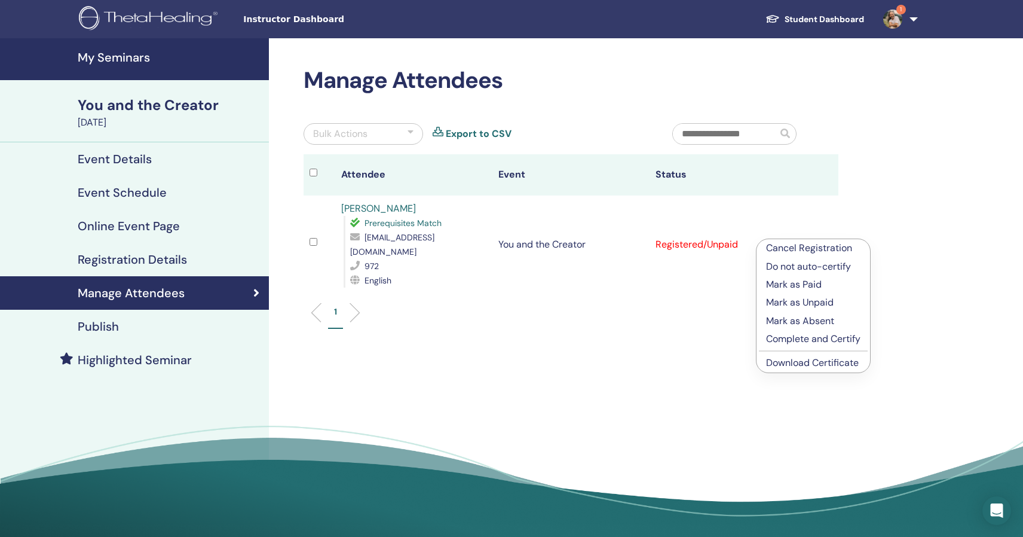
click at [794, 341] on p "Complete and Certify" at bounding box center [813, 339] width 94 height 14
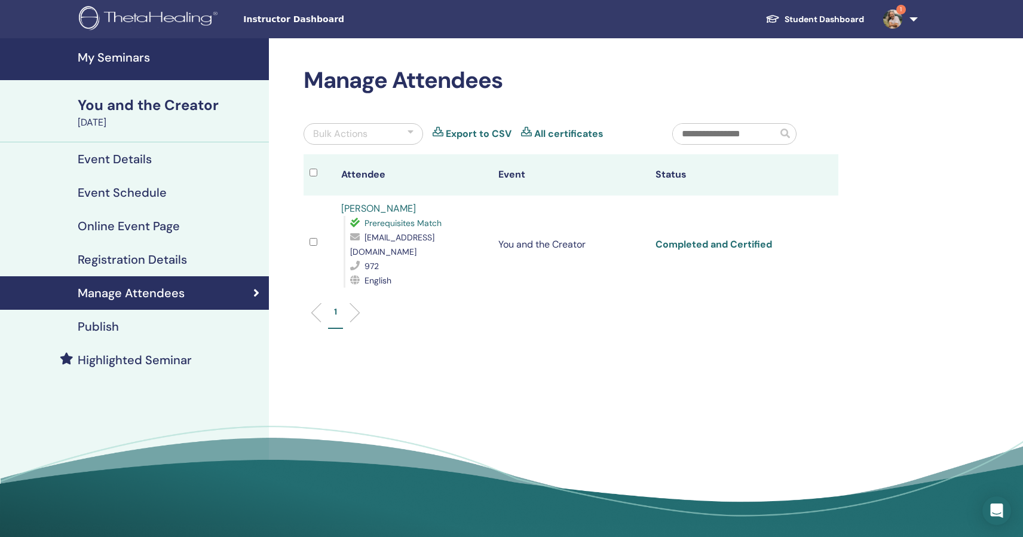
click at [686, 238] on link "Completed and Certified" at bounding box center [714, 244] width 117 height 13
click at [912, 23] on link "1" at bounding box center [898, 19] width 49 height 38
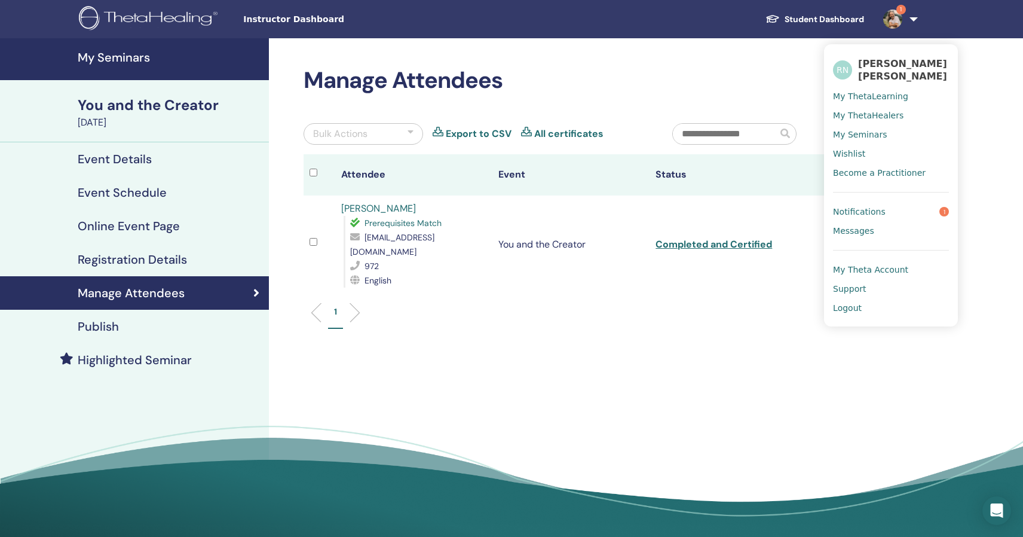
click at [881, 214] on span "Notifications" at bounding box center [859, 211] width 53 height 11
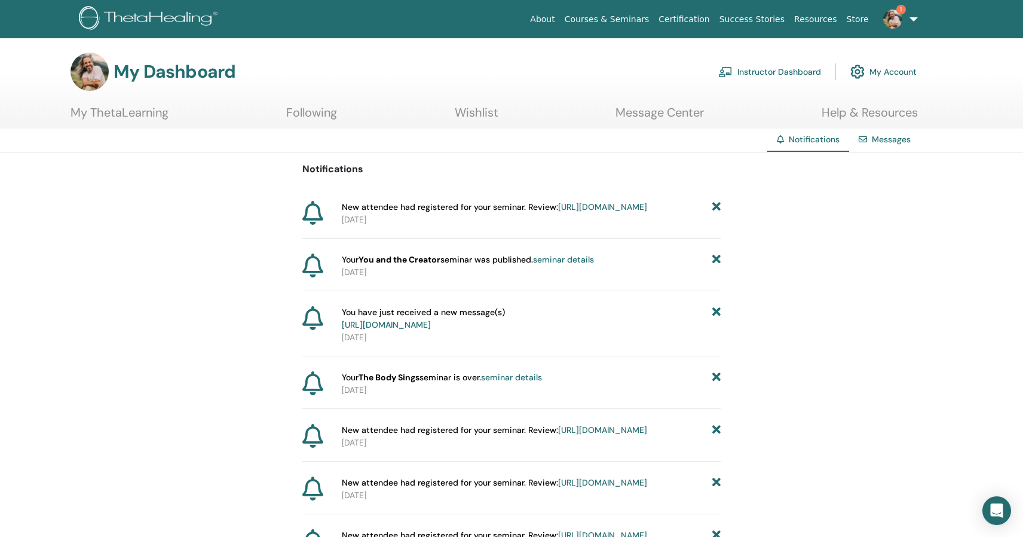
click at [759, 63] on link "Instructor Dashboard" at bounding box center [769, 72] width 103 height 26
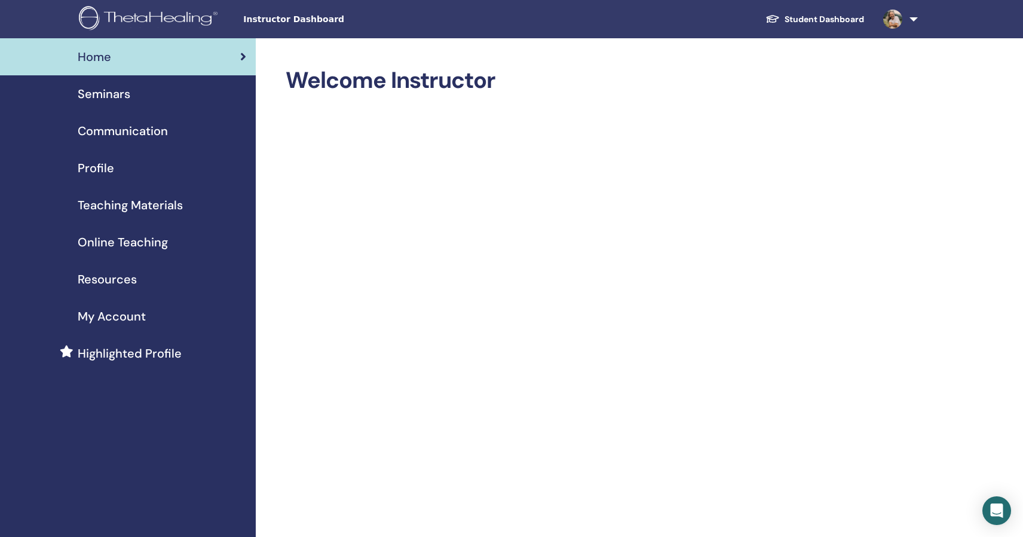
click at [118, 94] on span "Seminars" at bounding box center [104, 94] width 53 height 18
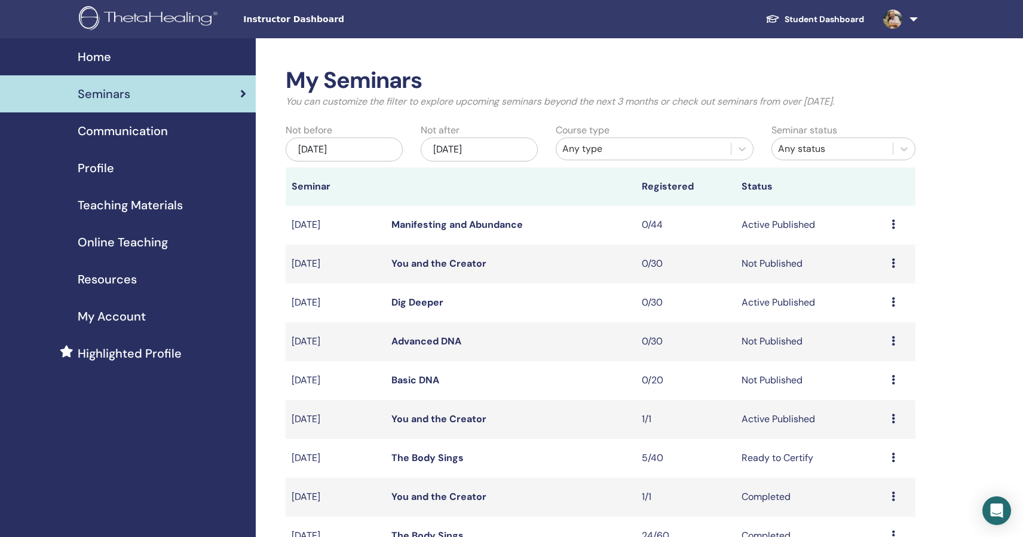
click at [893, 458] on icon at bounding box center [894, 457] width 4 height 10
click at [865, 503] on link "Attendees" at bounding box center [871, 504] width 45 height 13
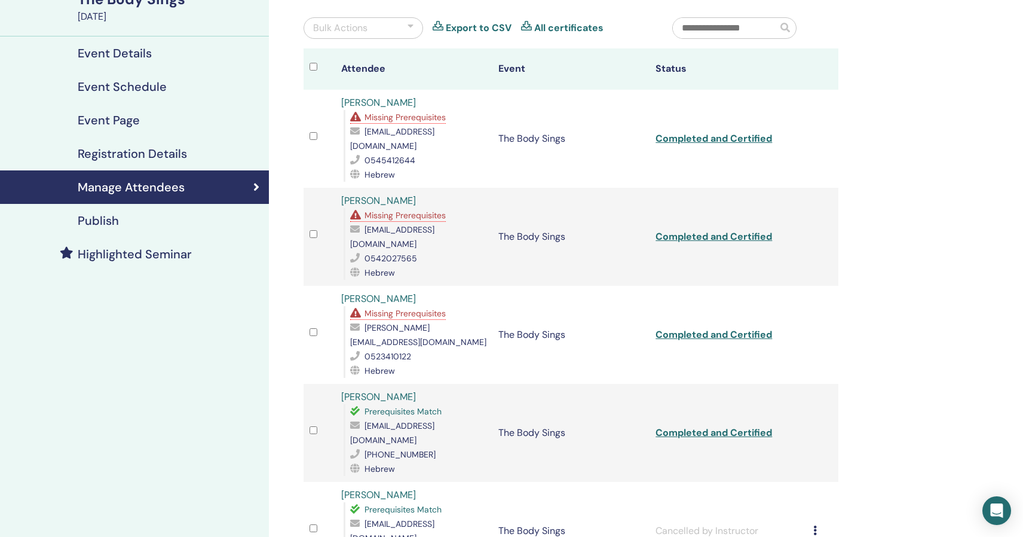
scroll to position [111, 0]
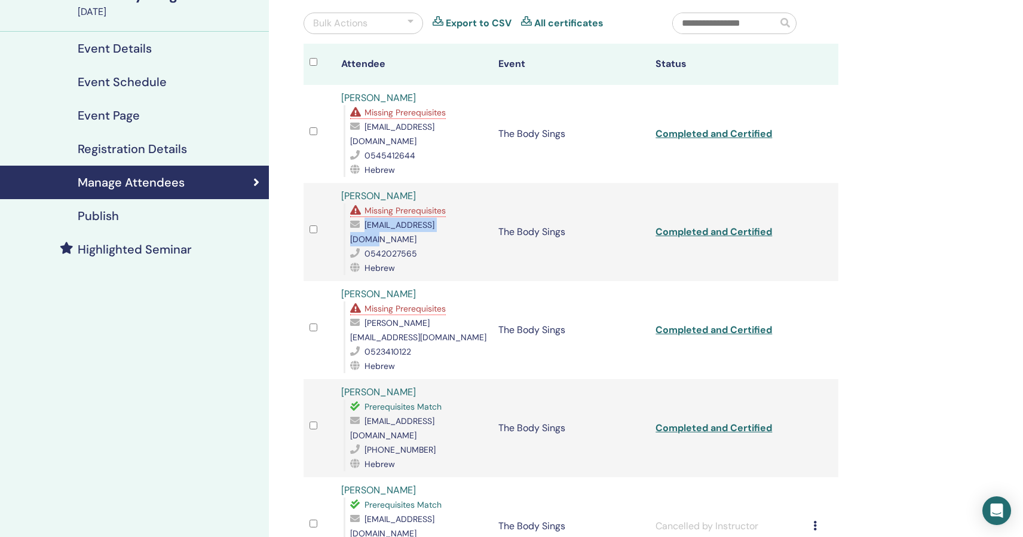
drag, startPoint x: 365, startPoint y: 213, endPoint x: 465, endPoint y: 212, distance: 100.4
click at [434, 219] on span "[EMAIL_ADDRESS][DOMAIN_NAME]" at bounding box center [392, 231] width 84 height 25
copy span "[EMAIL_ADDRESS][DOMAIN_NAME]"
drag, startPoint x: 365, startPoint y: 295, endPoint x: 445, endPoint y: 295, distance: 79.5
click at [445, 316] on div "[PERSON_NAME][EMAIL_ADDRESS][DOMAIN_NAME]" at bounding box center [418, 330] width 136 height 29
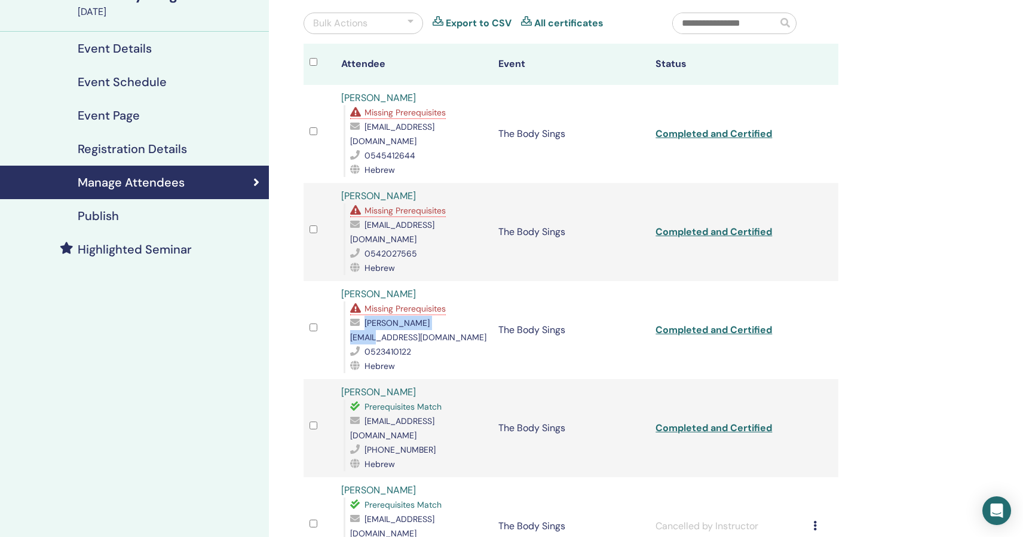
copy span "[PERSON_NAME][EMAIL_ADDRESS][DOMAIN_NAME]"
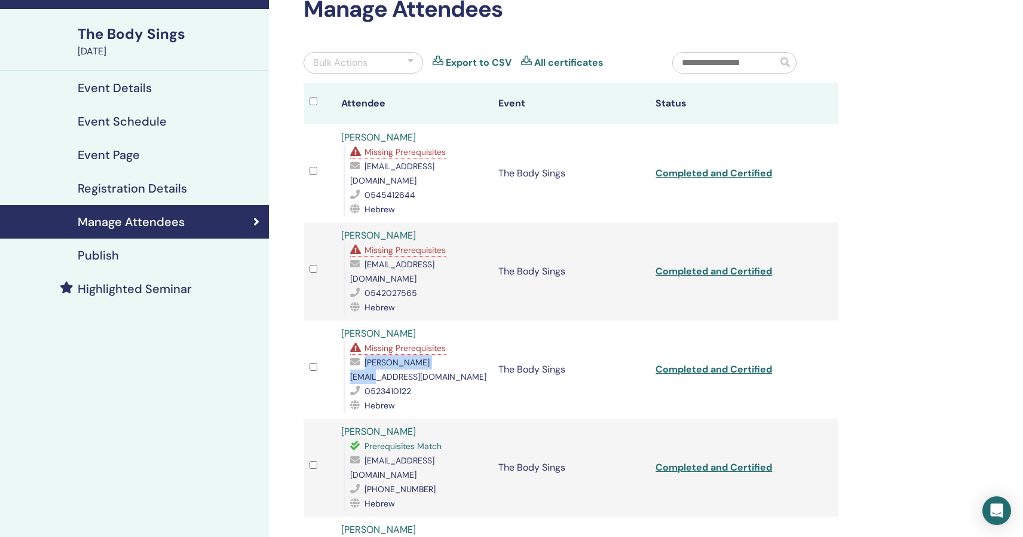
scroll to position [70, 0]
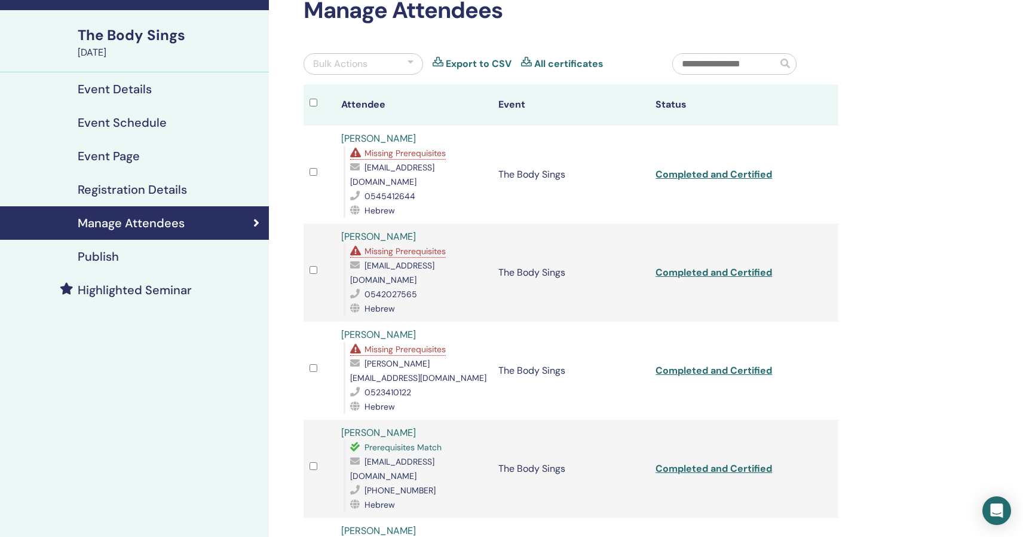
drag, startPoint x: 365, startPoint y: 168, endPoint x: 461, endPoint y: 167, distance: 96.8
click at [434, 167] on span "[EMAIL_ADDRESS][DOMAIN_NAME]" at bounding box center [392, 174] width 84 height 25
drag, startPoint x: 365, startPoint y: 169, endPoint x: 465, endPoint y: 169, distance: 100.4
click at [434, 169] on span "[EMAIL_ADDRESS][DOMAIN_NAME]" at bounding box center [392, 174] width 84 height 25
copy span "[EMAIL_ADDRESS][DOMAIN_NAME]"
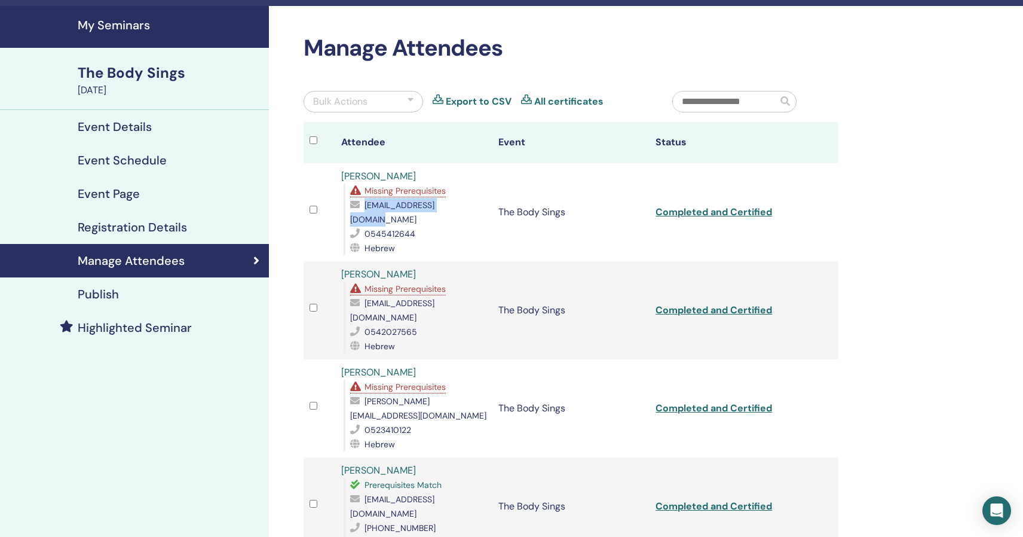
scroll to position [0, 0]
